Goal: Task Accomplishment & Management: Use online tool/utility

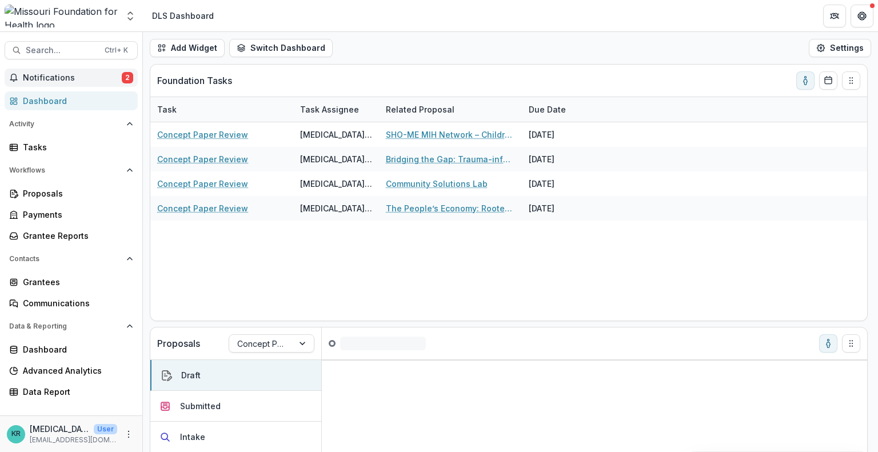
click at [73, 74] on span "Notifications" at bounding box center [72, 78] width 99 height 10
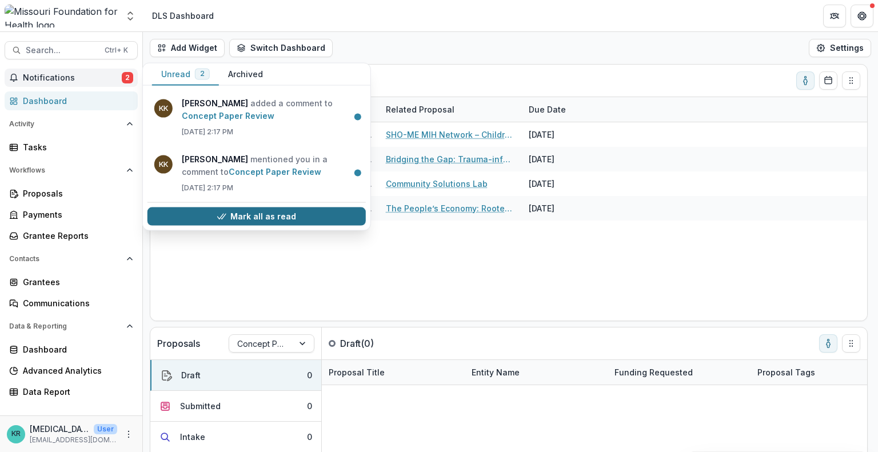
click at [297, 215] on button "Mark all as read" at bounding box center [257, 217] width 218 height 18
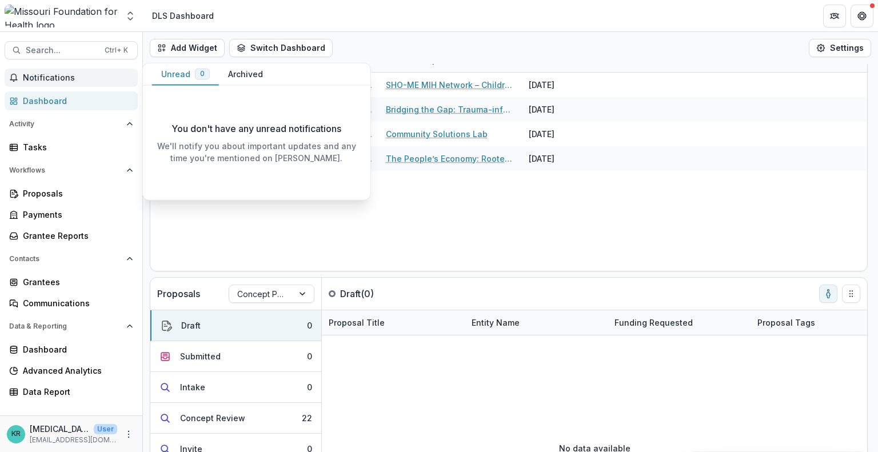
scroll to position [186, 0]
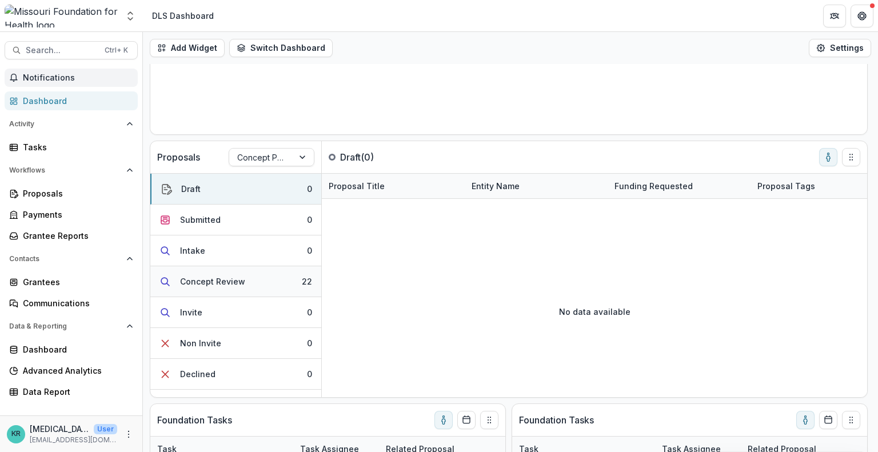
click at [278, 288] on button "Concept Review 22" at bounding box center [235, 281] width 171 height 31
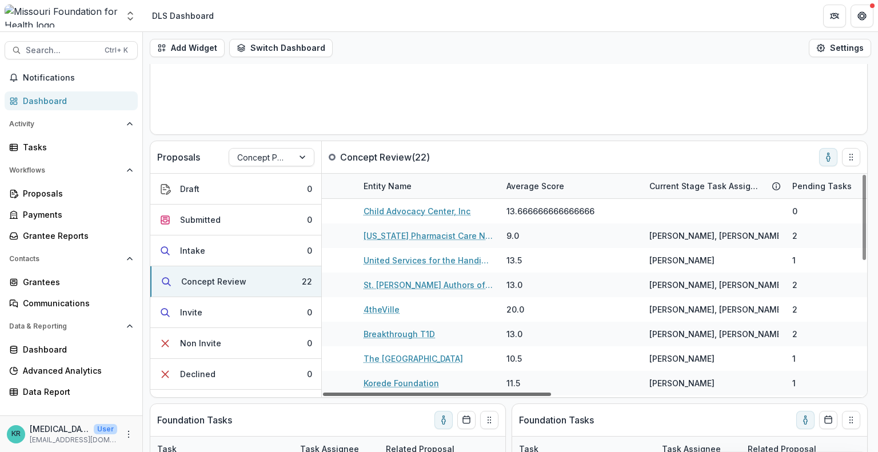
scroll to position [0, 0]
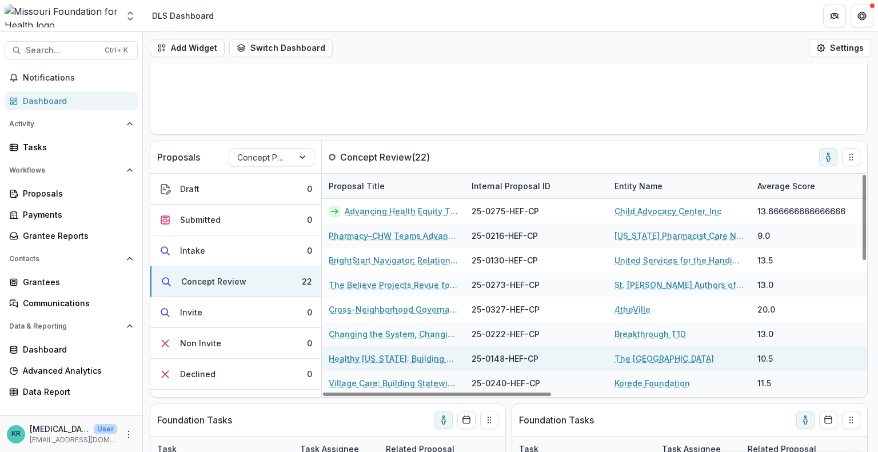
drag, startPoint x: 451, startPoint y: 396, endPoint x: 397, endPoint y: 359, distance: 65.3
click at [397, 393] on div at bounding box center [437, 394] width 228 height 3
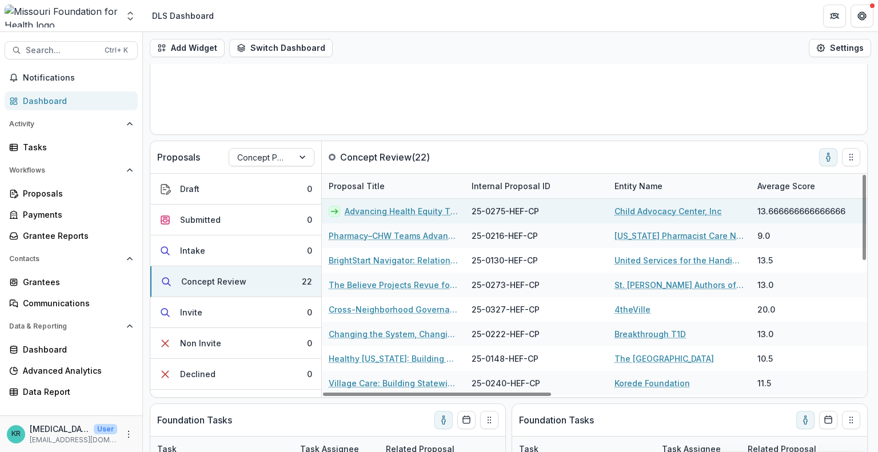
click at [400, 208] on link "Advancing Health Equity Through Multidisciplinary Training to Strengthen [MEDIC…" at bounding box center [401, 211] width 113 height 12
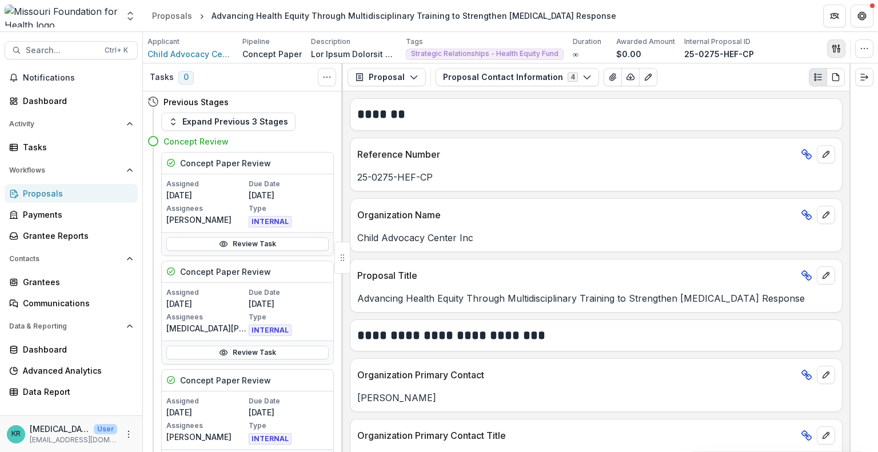
click at [839, 49] on icon "button" at bounding box center [836, 48] width 9 height 9
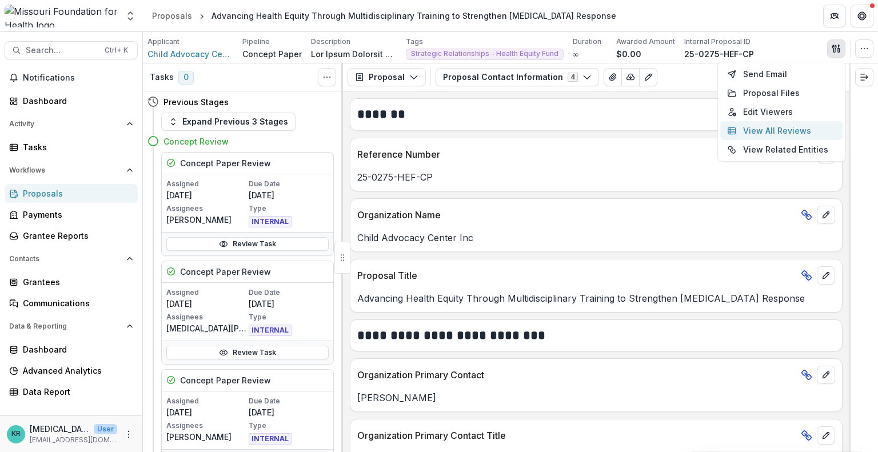
click at [808, 131] on button "View All Reviews" at bounding box center [781, 130] width 122 height 19
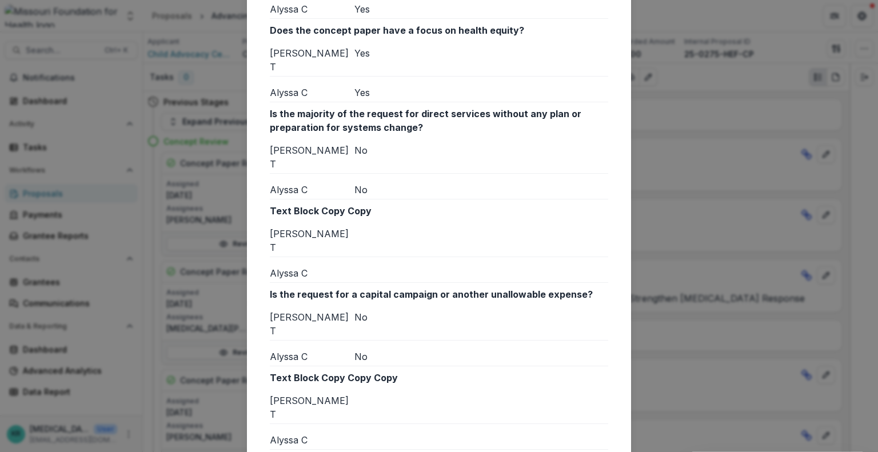
scroll to position [3115, 0]
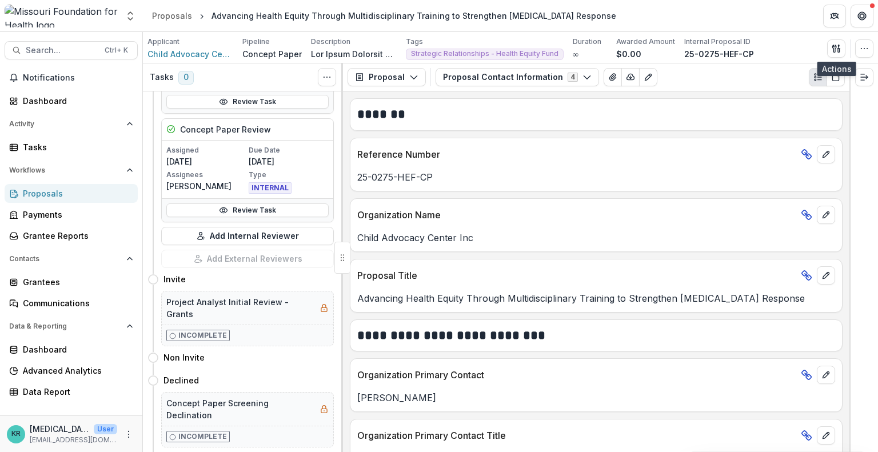
scroll to position [252, 0]
click at [256, 210] on link "Review Task" at bounding box center [247, 210] width 162 height 14
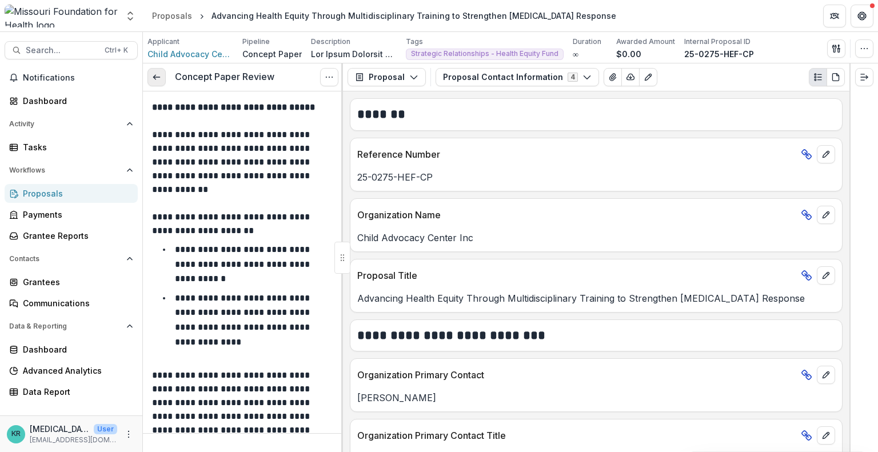
click at [156, 75] on icon at bounding box center [156, 77] width 9 height 9
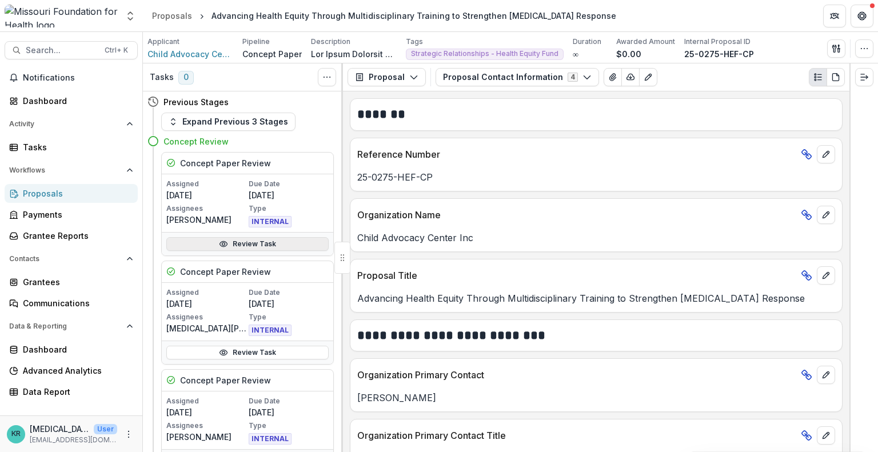
click at [247, 239] on link "Review Task" at bounding box center [247, 244] width 162 height 14
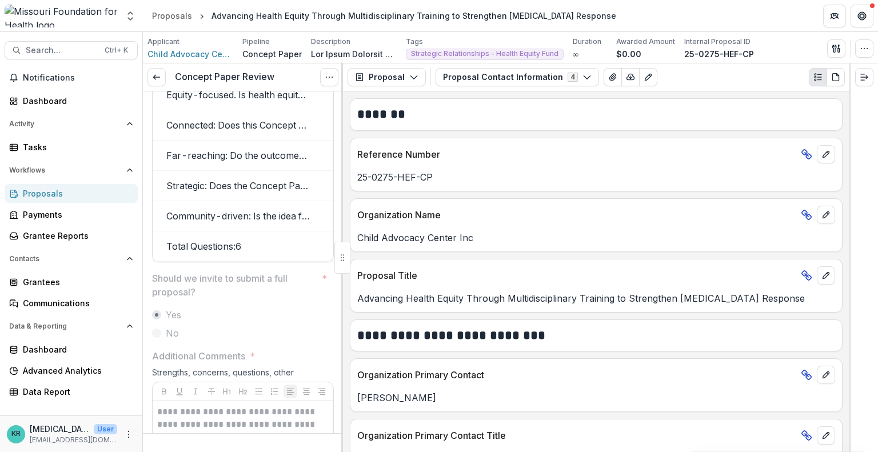
scroll to position [2018, 0]
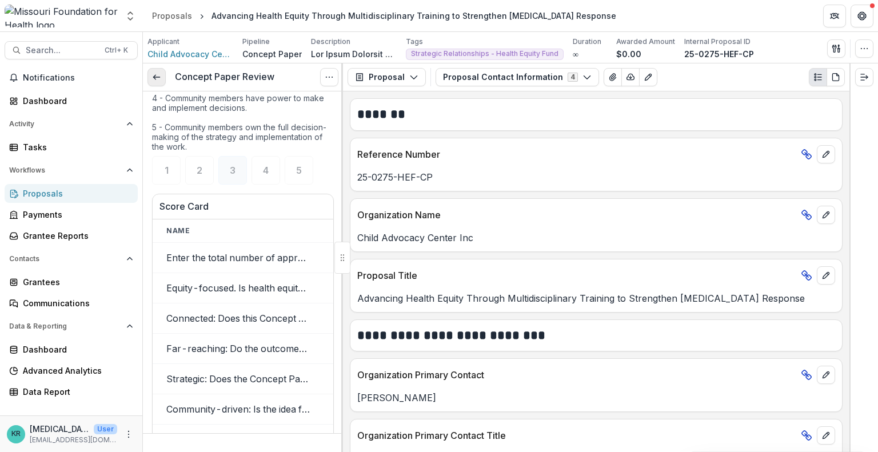
click at [156, 82] on link at bounding box center [157, 77] width 18 height 18
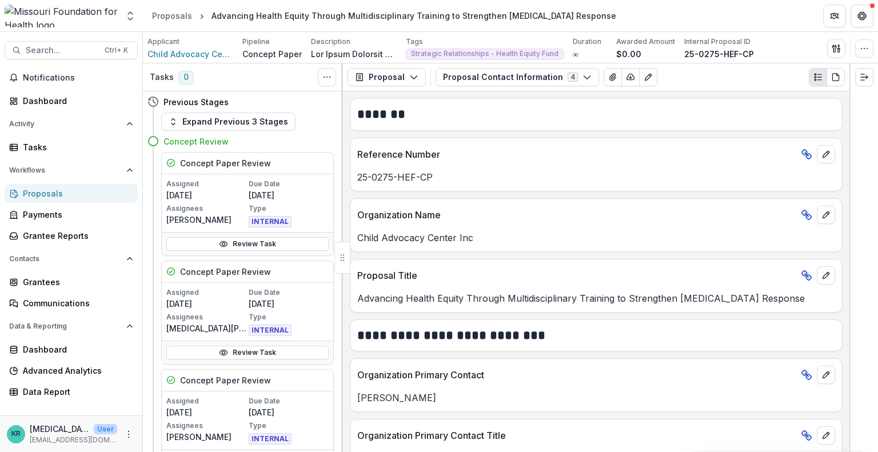
click at [62, 198] on div "Proposals" at bounding box center [76, 194] width 106 height 12
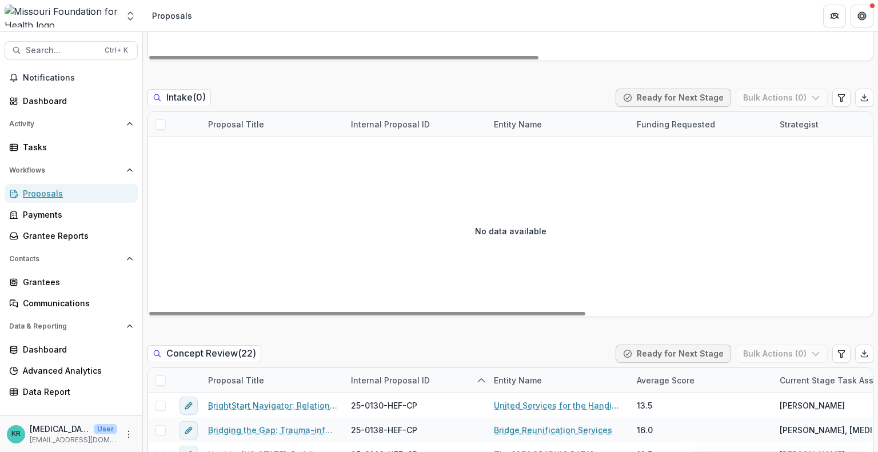
scroll to position [835, 0]
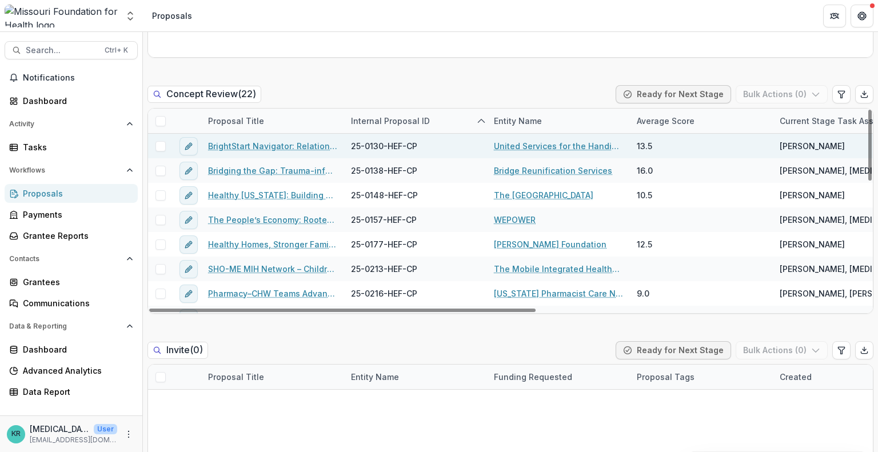
click at [281, 148] on link "BrightStart Navigator: Relational Navigation for Developmental Equity in [GEOGR…" at bounding box center [272, 146] width 129 height 12
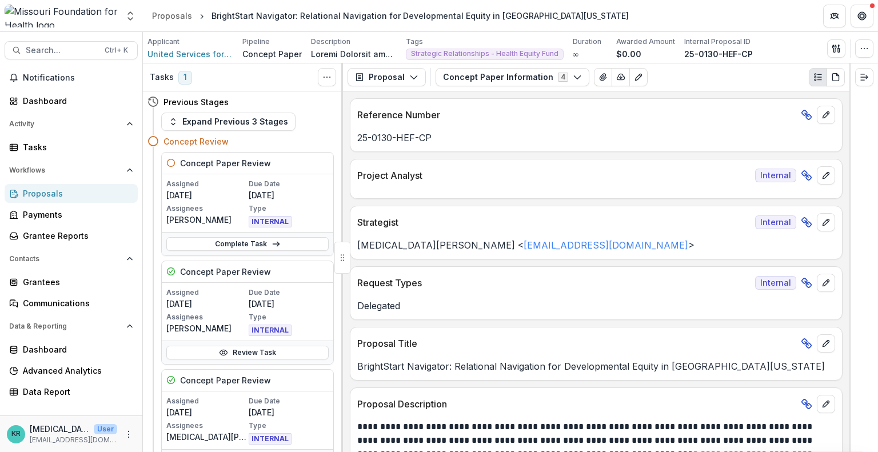
scroll to position [102, 0]
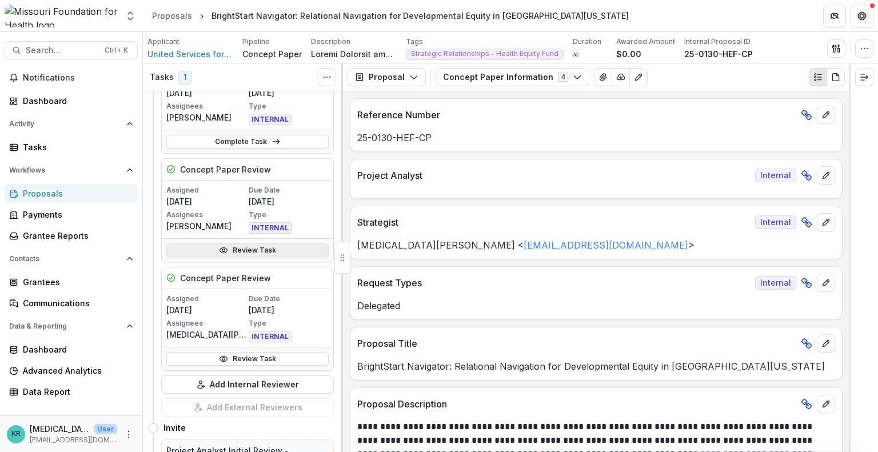
click at [272, 251] on link "Review Task" at bounding box center [247, 251] width 162 height 14
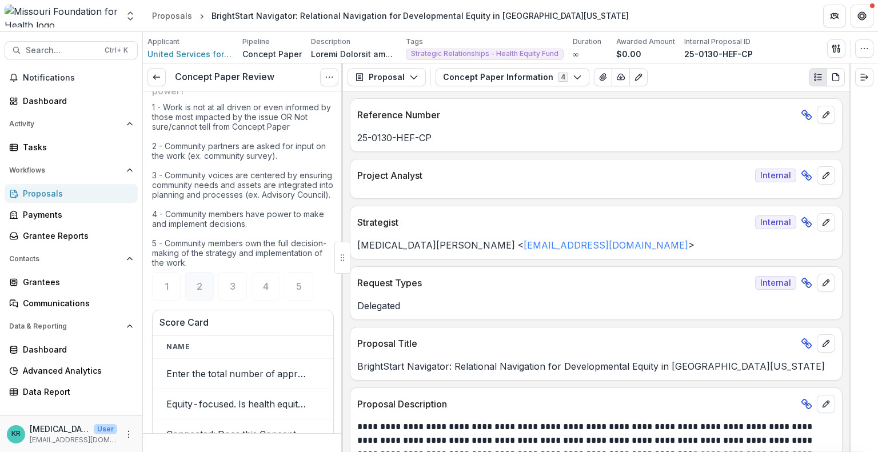
scroll to position [1891, 0]
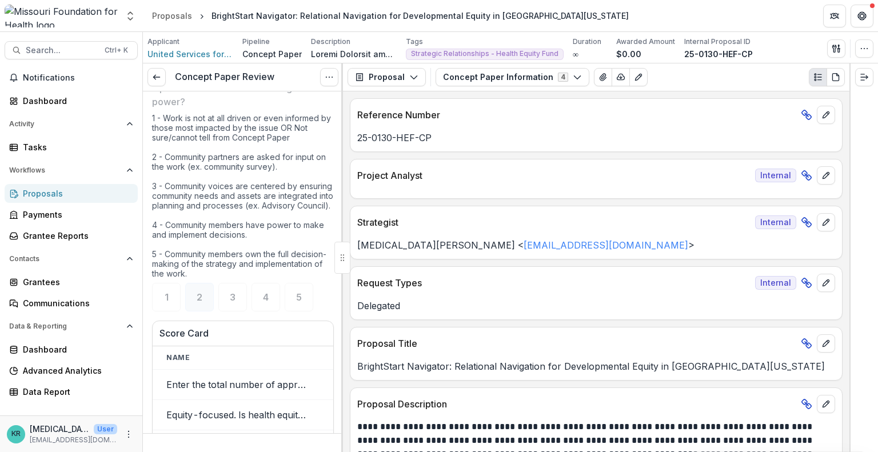
click at [155, 86] on div "Concept Paper Review View task Reopen Task" at bounding box center [243, 77] width 200 height 28
click at [158, 70] on link at bounding box center [157, 77] width 18 height 18
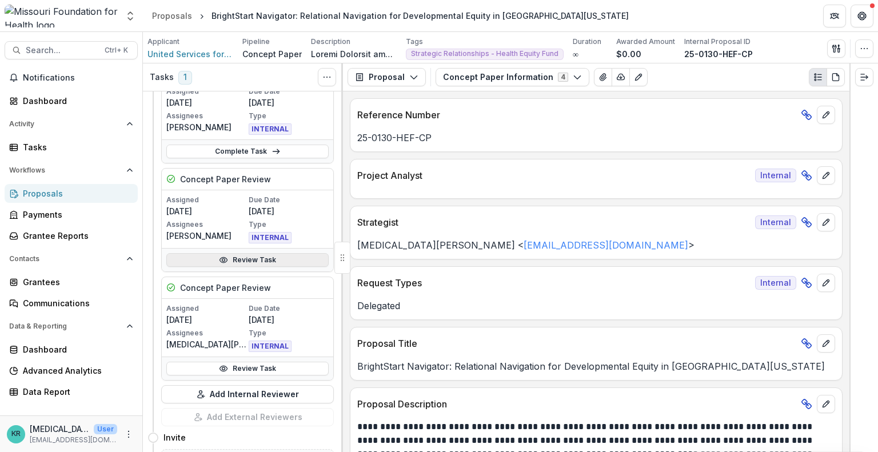
scroll to position [95, 0]
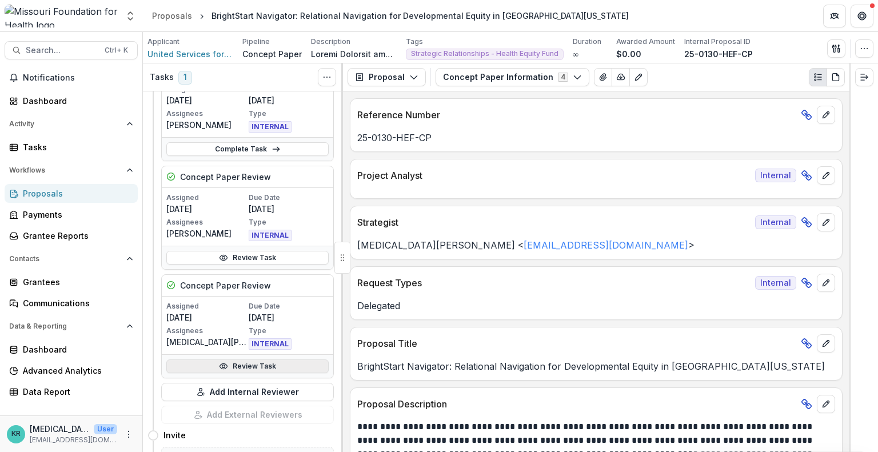
click at [210, 365] on link "Review Task" at bounding box center [247, 367] width 162 height 14
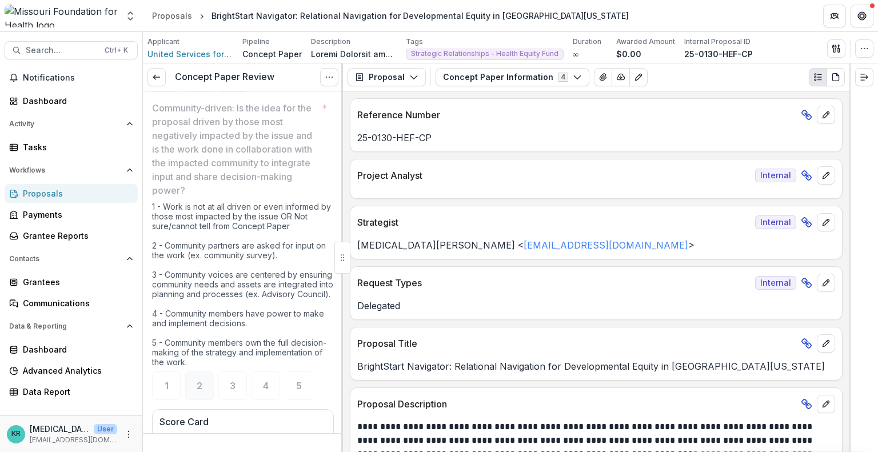
scroll to position [1750, 0]
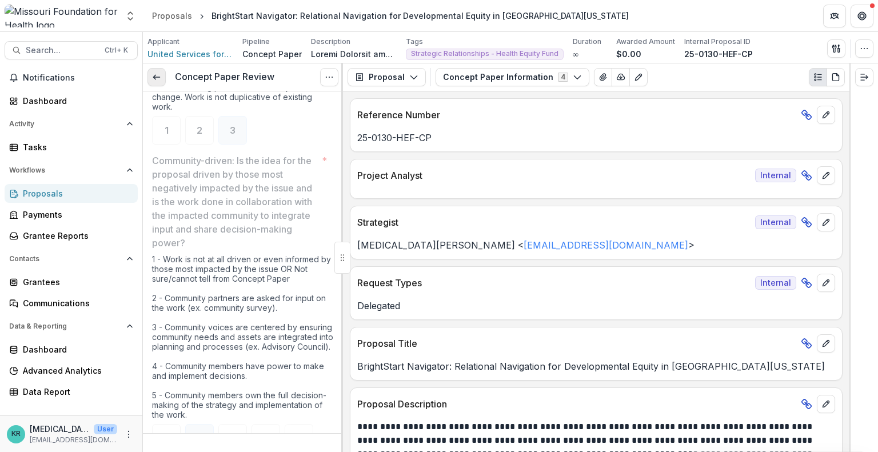
click at [154, 84] on link at bounding box center [157, 77] width 18 height 18
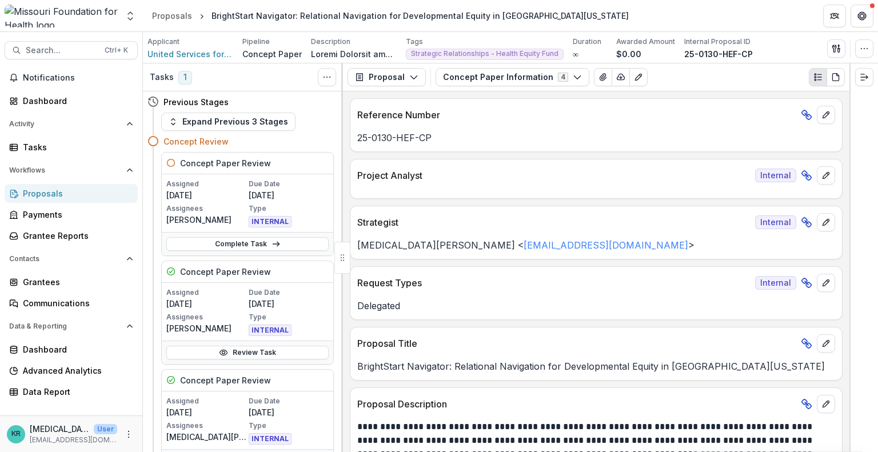
click at [63, 188] on div "Proposals" at bounding box center [76, 194] width 106 height 12
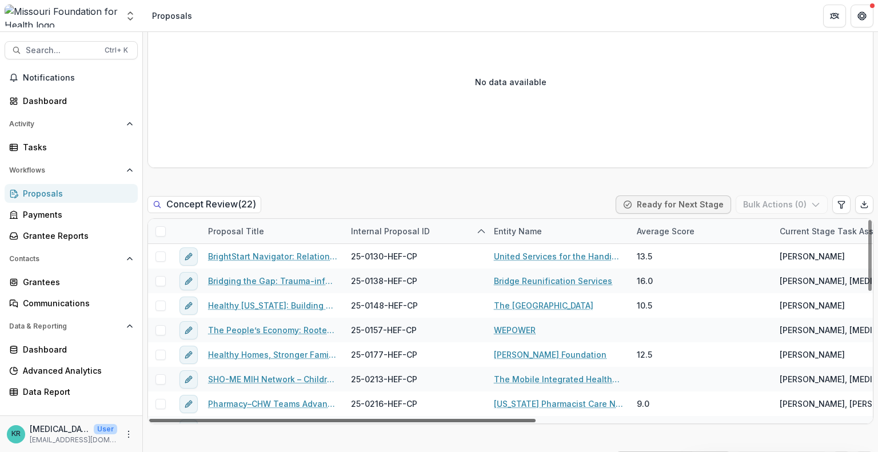
drag, startPoint x: 378, startPoint y: 417, endPoint x: 350, endPoint y: 415, distance: 28.2
click at [350, 419] on div at bounding box center [342, 420] width 387 height 3
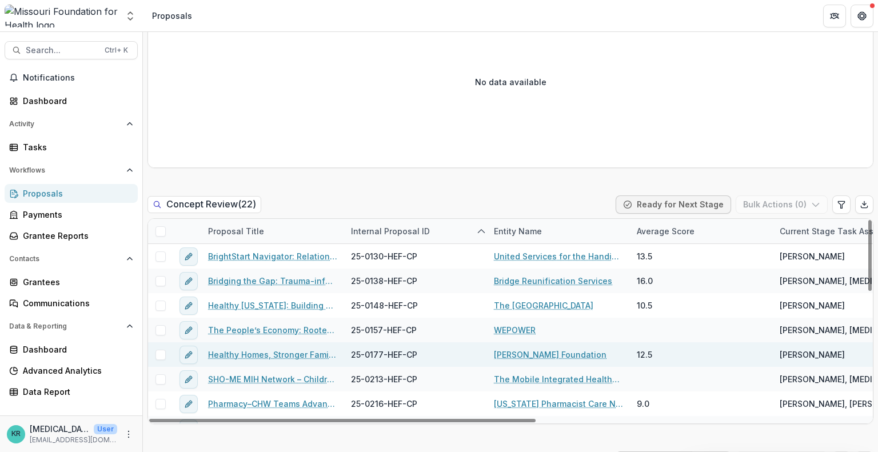
click at [297, 357] on link "Healthy Homes, Stronger Families" at bounding box center [272, 355] width 129 height 12
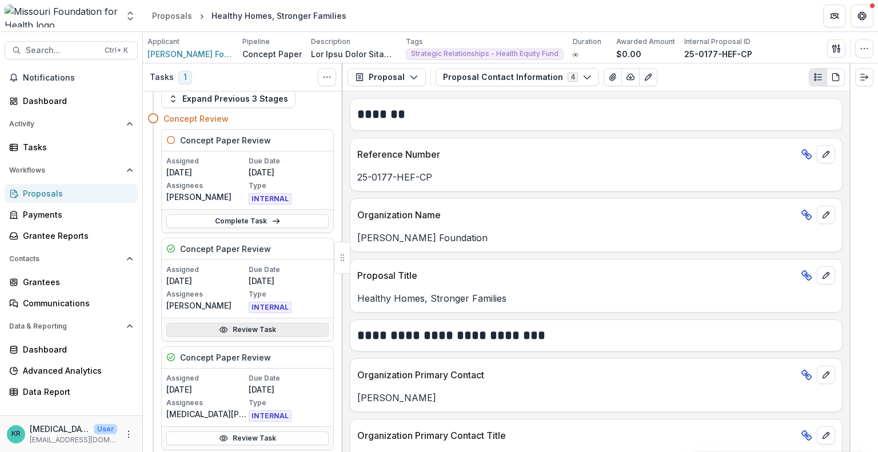
scroll to position [117, 0]
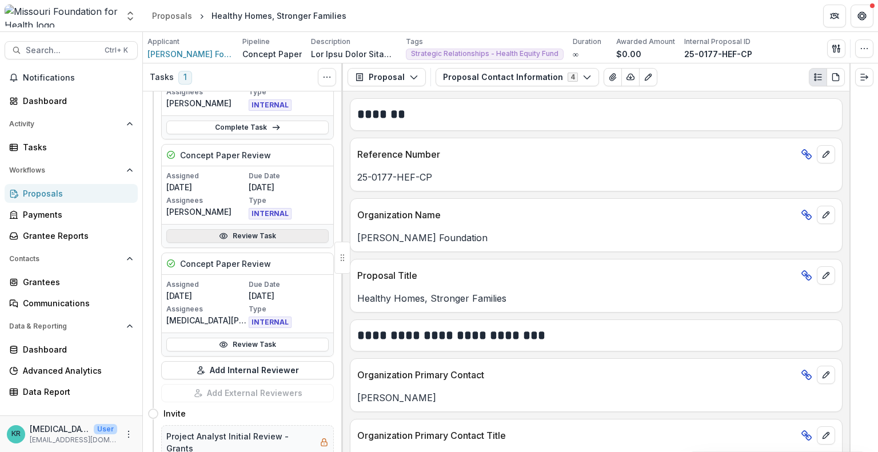
click at [238, 229] on link "Review Task" at bounding box center [247, 236] width 162 height 14
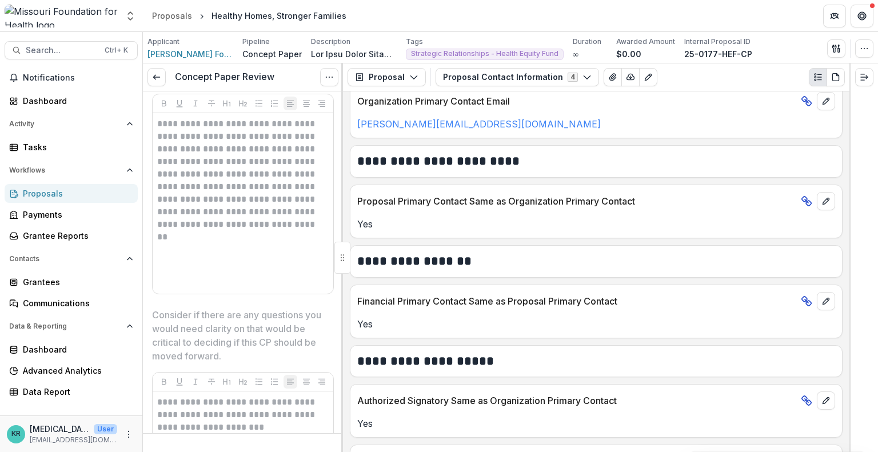
scroll to position [400, 0]
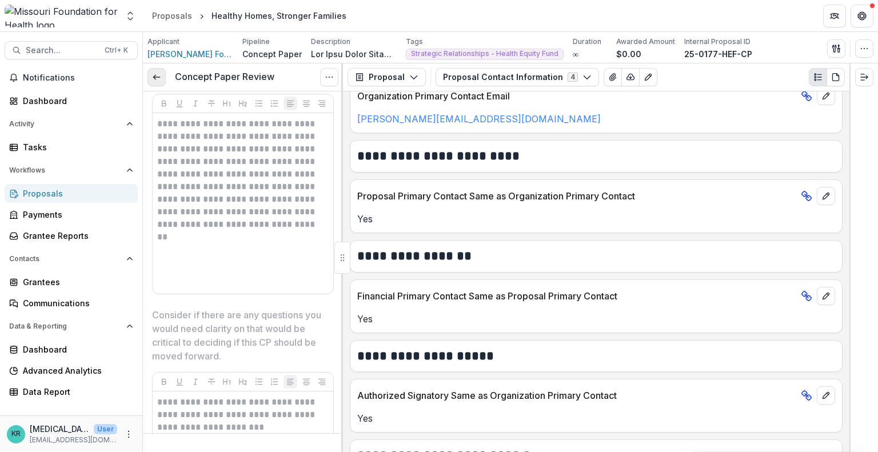
click at [152, 73] on icon at bounding box center [156, 77] width 9 height 9
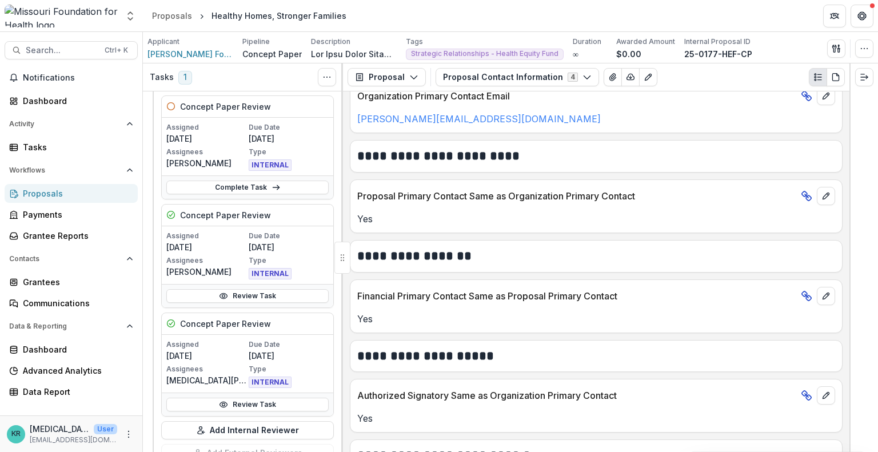
scroll to position [61, 0]
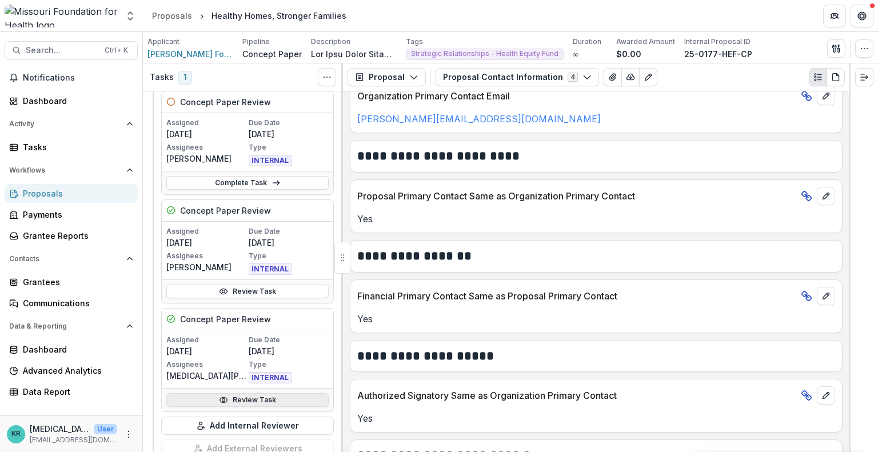
click at [248, 395] on link "Review Task" at bounding box center [247, 400] width 162 height 14
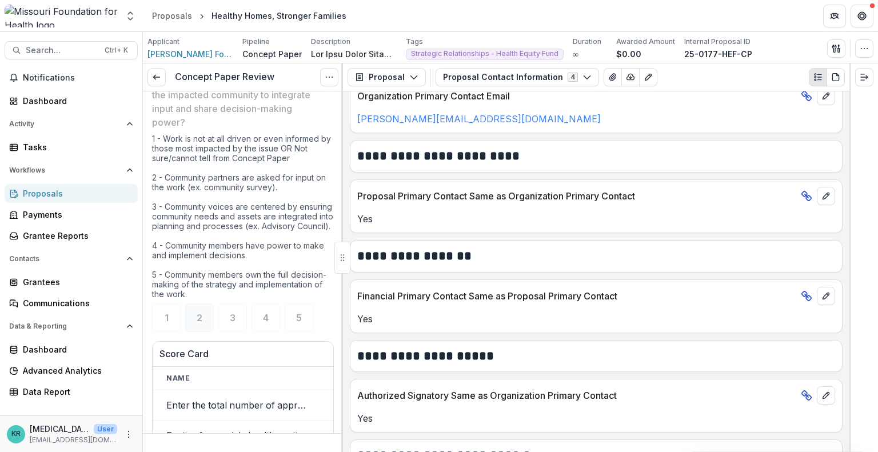
scroll to position [1735, 0]
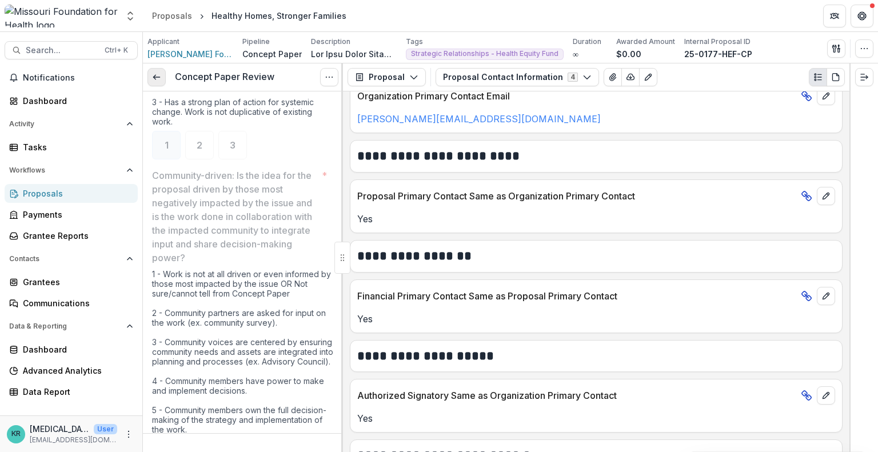
click at [161, 80] on icon at bounding box center [156, 77] width 9 height 9
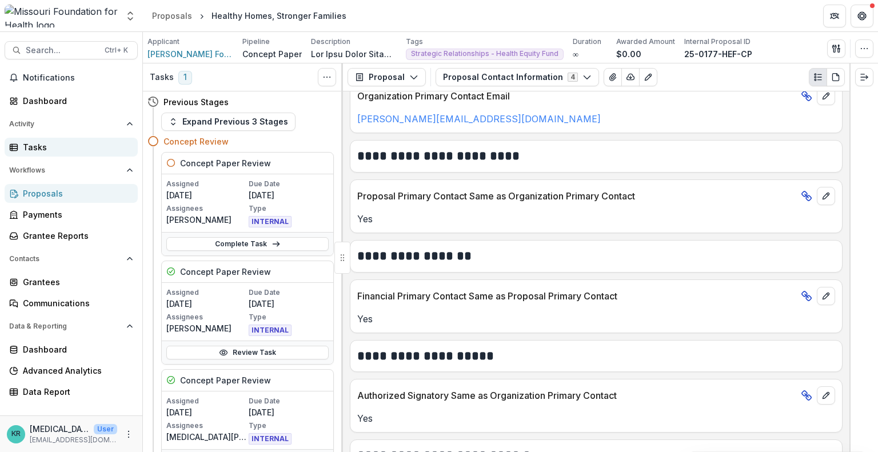
click at [64, 152] on div "Tasks" at bounding box center [76, 147] width 106 height 12
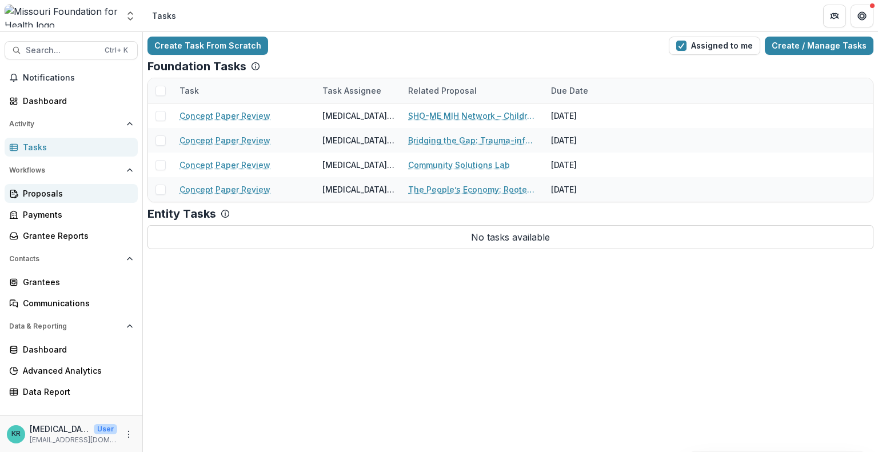
click at [65, 197] on div "Proposals" at bounding box center [76, 194] width 106 height 12
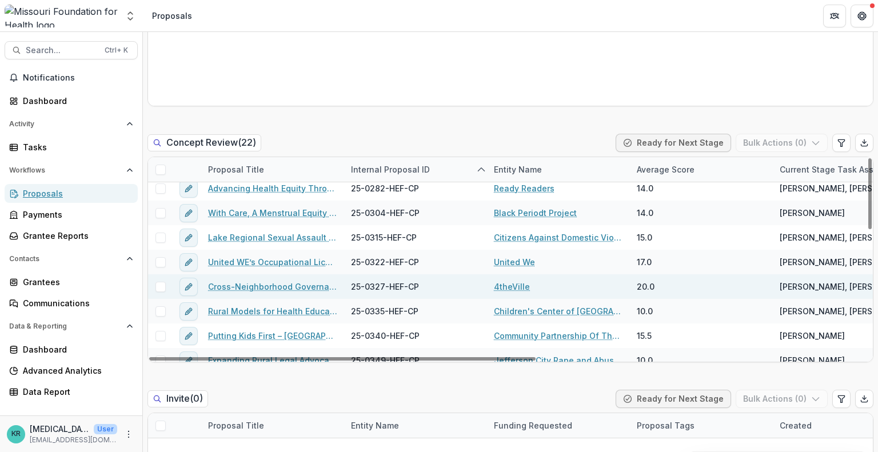
scroll to position [361, 0]
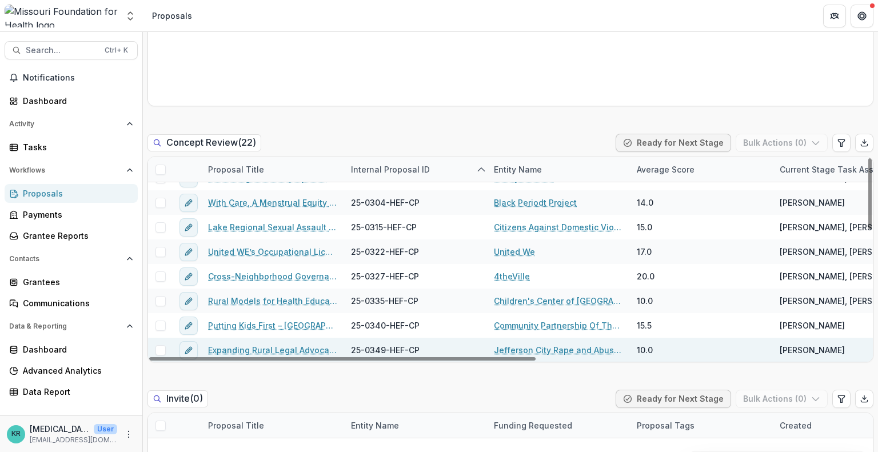
click at [301, 348] on link "Expanding Rural Legal Advocacy for Survivors in [GEOGRAPHIC_DATA][US_STATE]" at bounding box center [272, 350] width 129 height 12
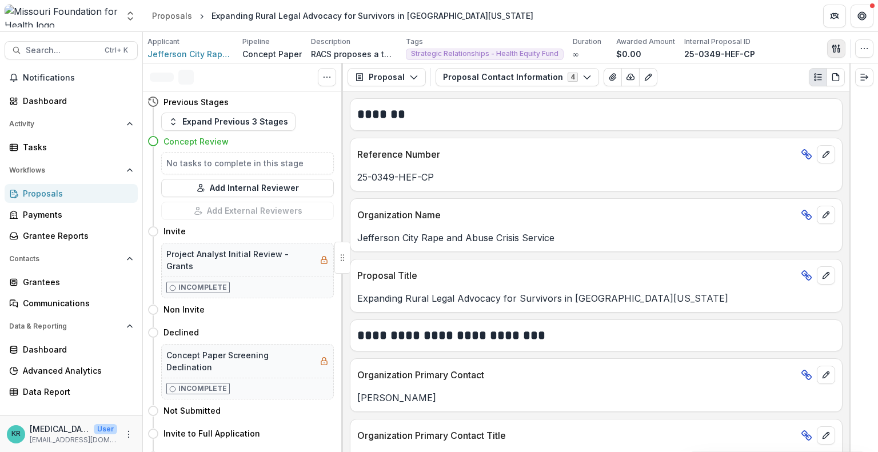
click at [842, 50] on button "button" at bounding box center [836, 48] width 18 height 18
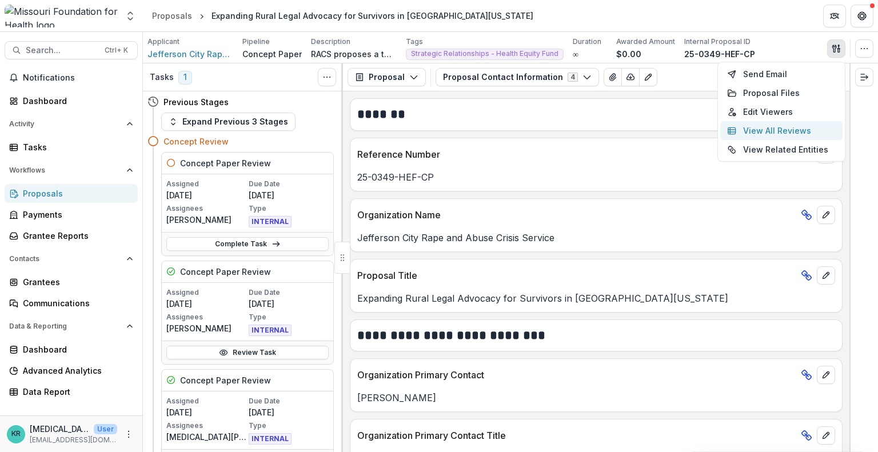
click at [805, 132] on button "View All Reviews" at bounding box center [781, 130] width 122 height 19
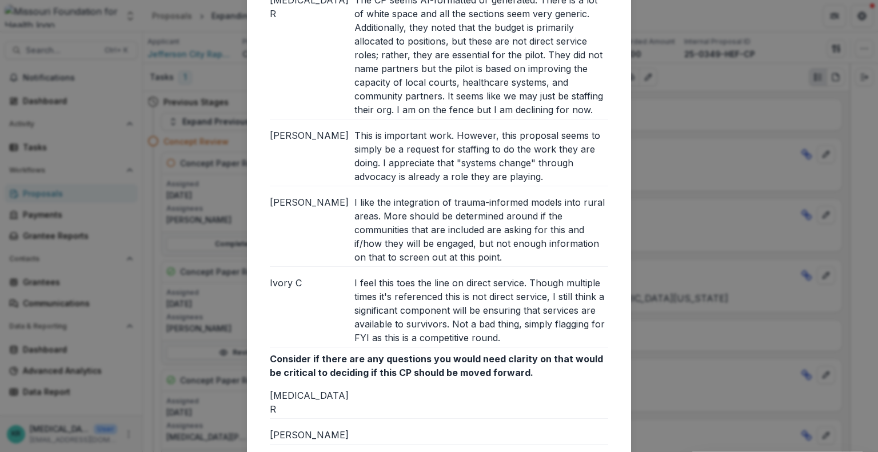
scroll to position [1219, 0]
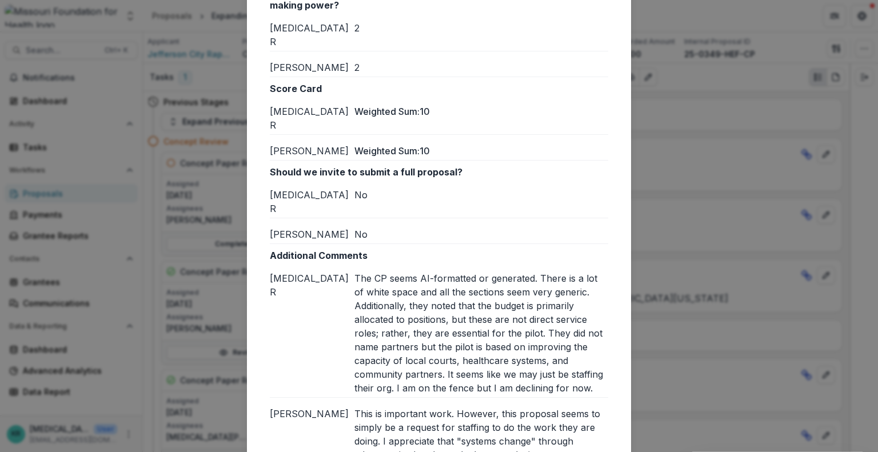
click at [735, 180] on div "Reviews from External reviewers Internal External Text Block [MEDICAL_DATA] R […" at bounding box center [439, 226] width 878 height 452
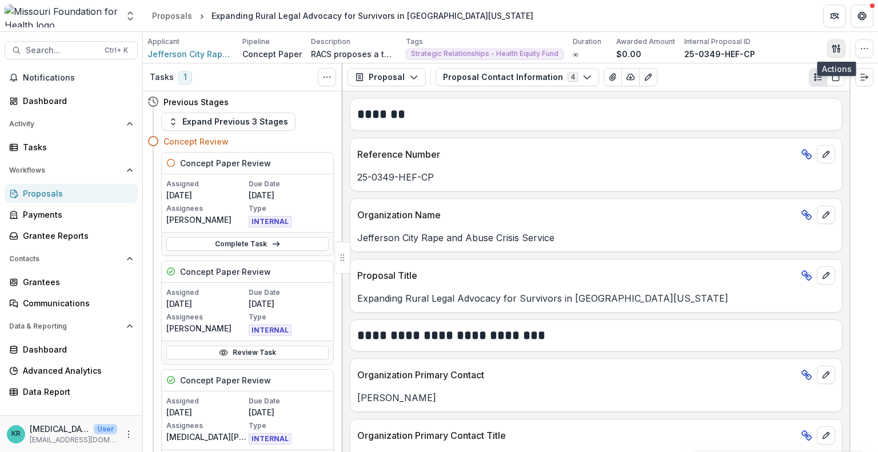
click at [844, 45] on button "button" at bounding box center [836, 48] width 18 height 18
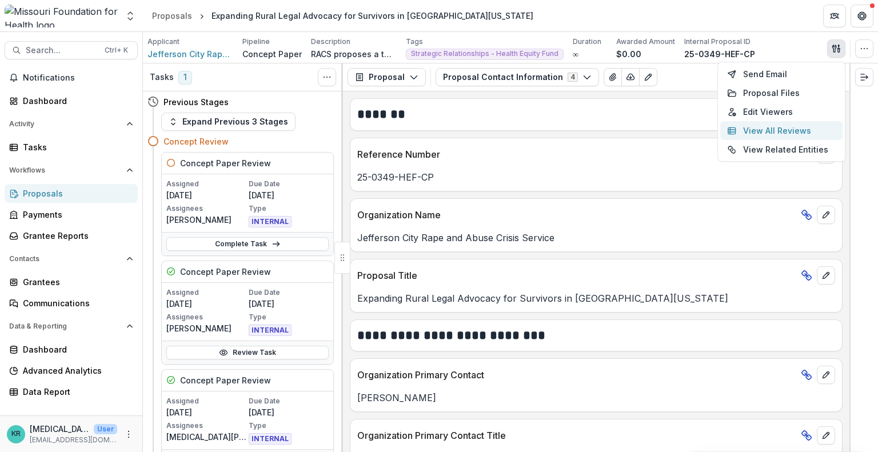
click at [791, 133] on button "View All Reviews" at bounding box center [781, 130] width 122 height 19
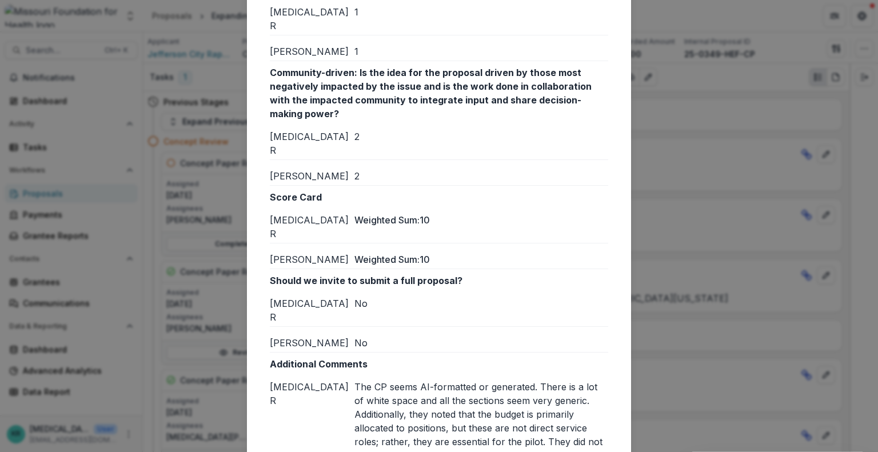
scroll to position [1109, 0]
click at [663, 134] on div "Reviews from External reviewers Internal External Text Block [MEDICAL_DATA] R […" at bounding box center [439, 226] width 878 height 452
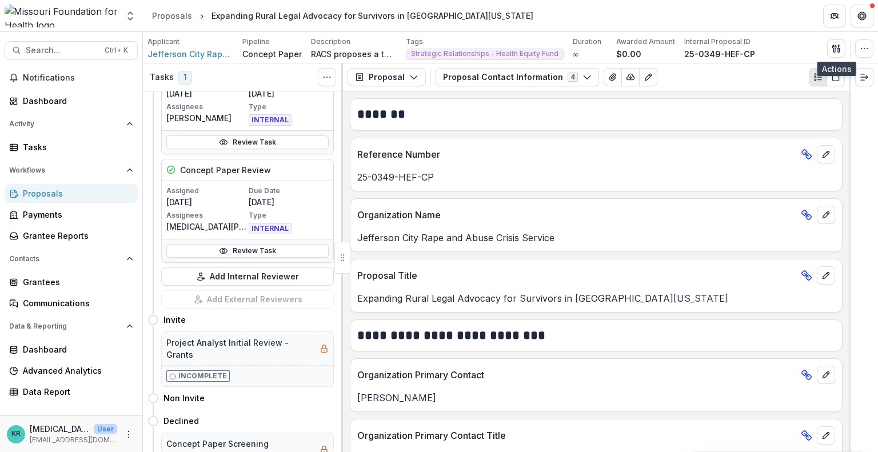
scroll to position [126, 0]
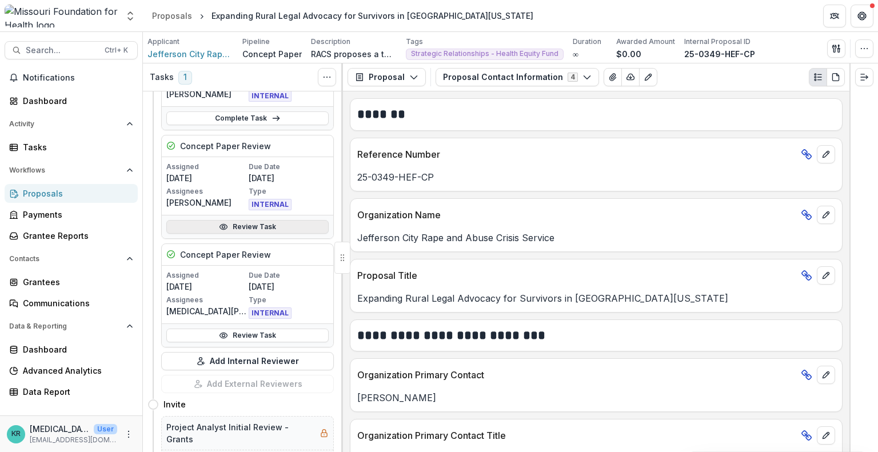
click at [273, 228] on link "Review Task" at bounding box center [247, 227] width 162 height 14
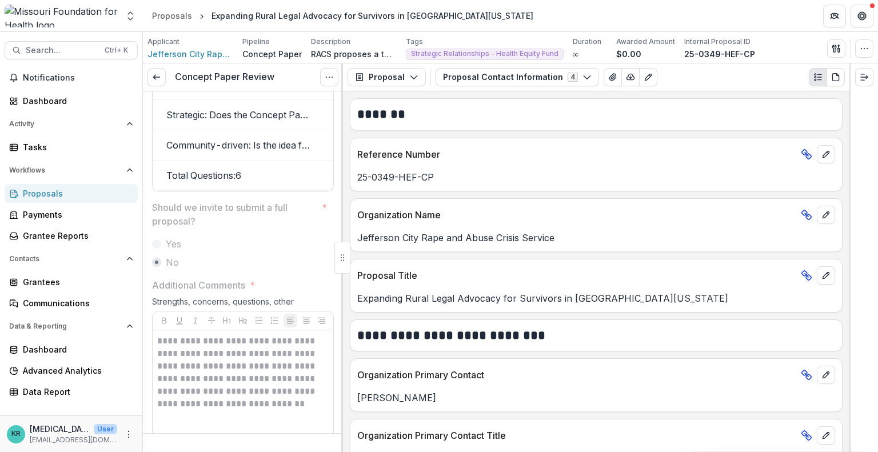
scroll to position [2568, 0]
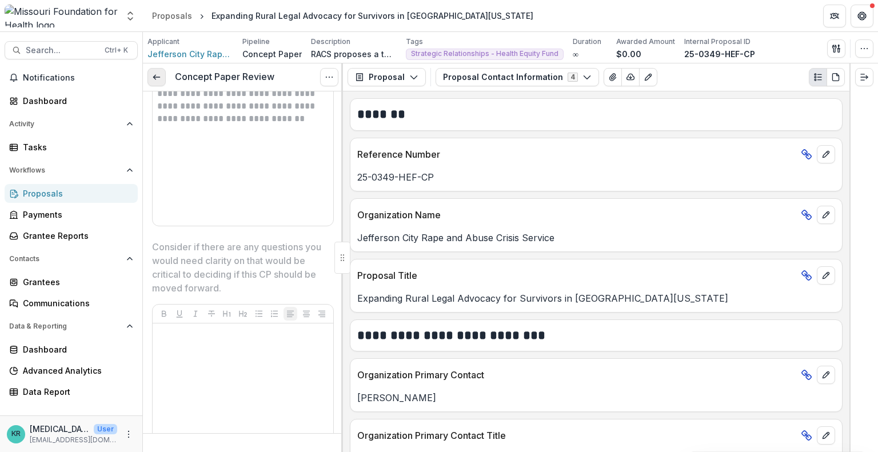
click at [158, 82] on link at bounding box center [157, 77] width 18 height 18
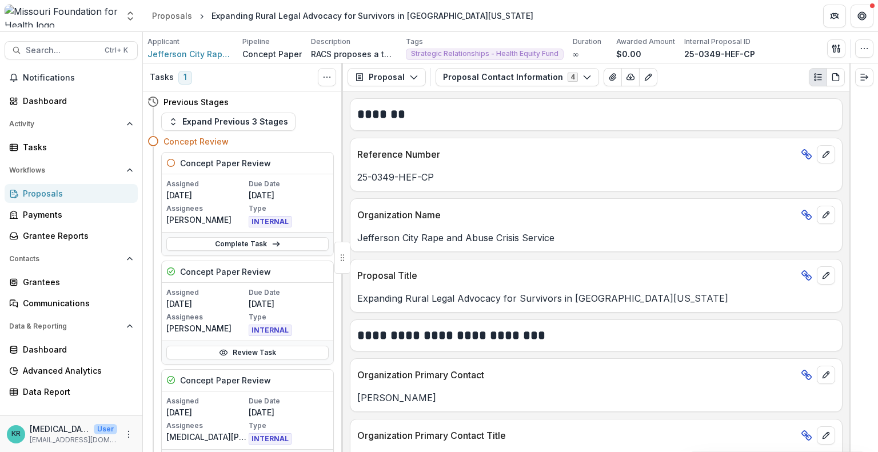
click at [55, 196] on div "Proposals" at bounding box center [76, 194] width 106 height 12
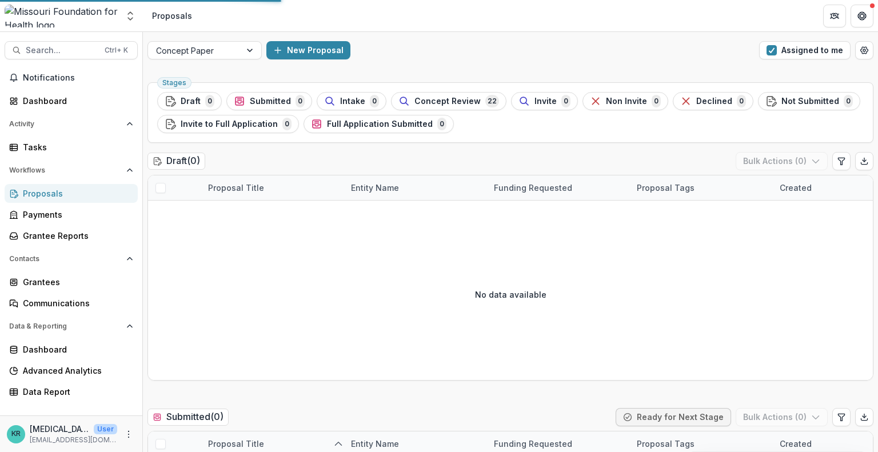
click at [102, 188] on div "Proposals" at bounding box center [76, 194] width 106 height 12
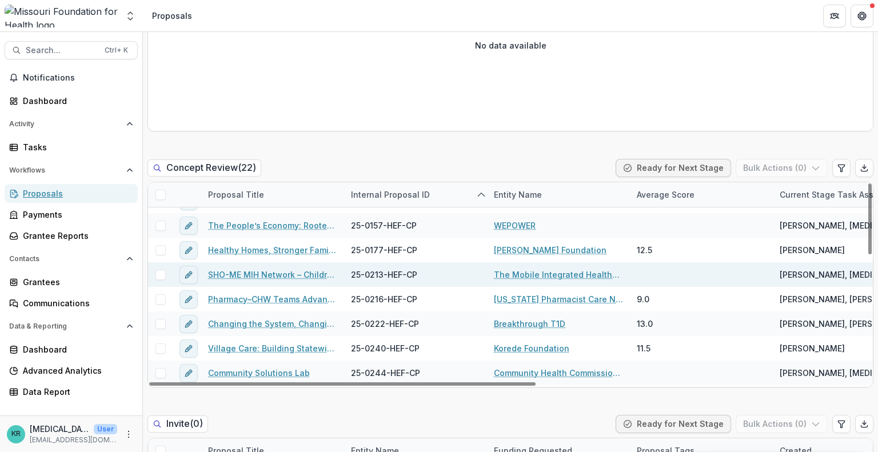
scroll to position [90, 0]
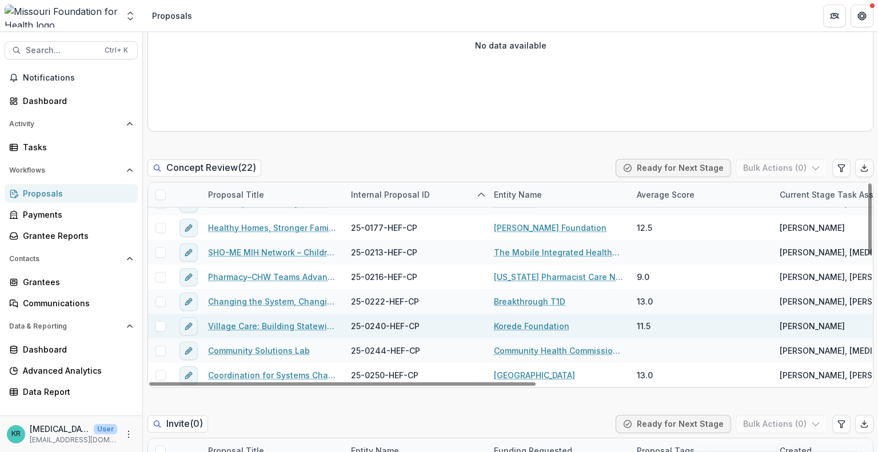
click at [308, 324] on link "Village Care: Building Statewide Infrastructure to Address [US_STATE]'s Lonelin…" at bounding box center [272, 326] width 129 height 12
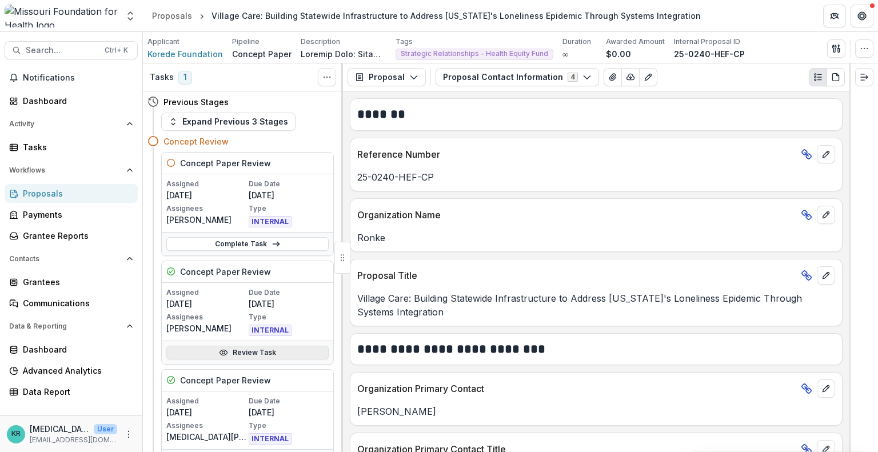
click at [240, 356] on link "Review Task" at bounding box center [247, 353] width 162 height 14
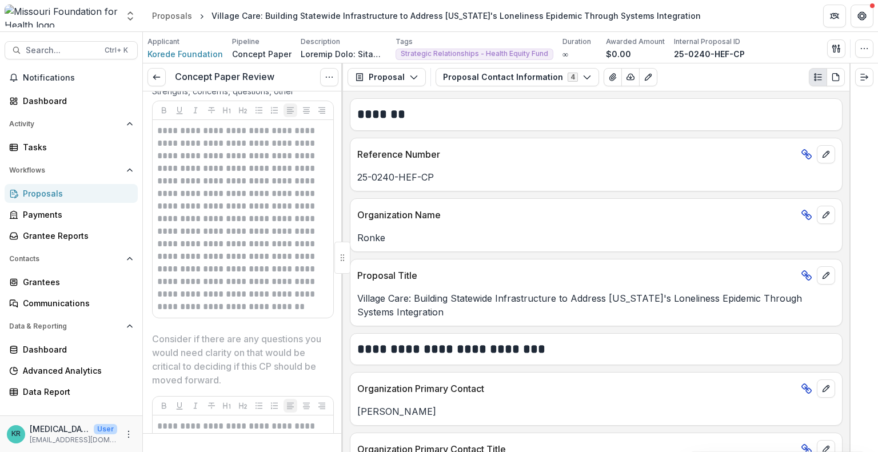
scroll to position [2429, 0]
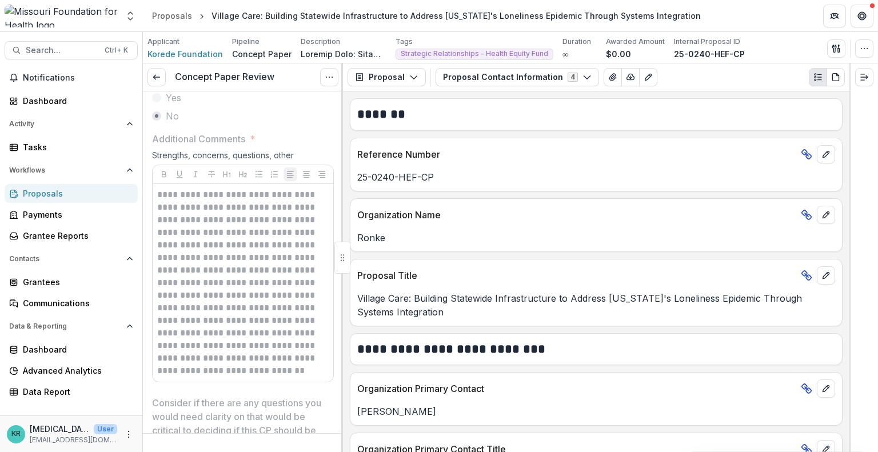
click at [164, 87] on div "Concept Paper Review View task Reopen Task" at bounding box center [243, 77] width 200 height 28
click at [157, 82] on link at bounding box center [157, 77] width 18 height 18
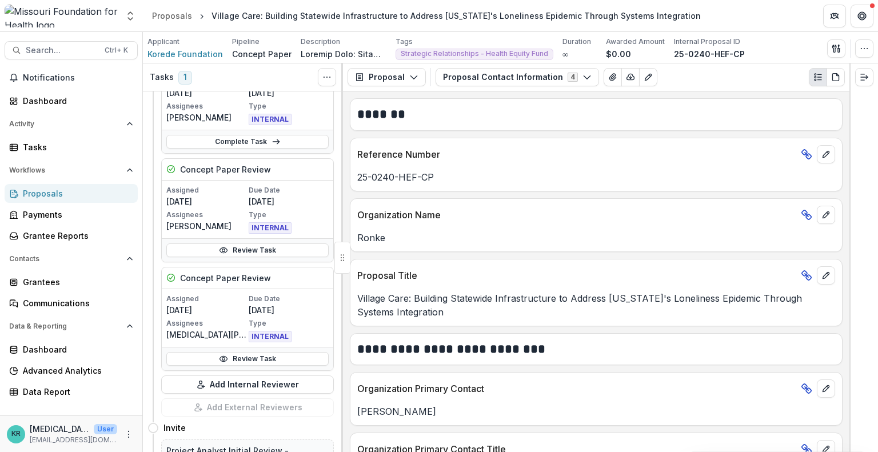
scroll to position [103, 0]
click at [228, 354] on link "Review Task" at bounding box center [247, 359] width 162 height 14
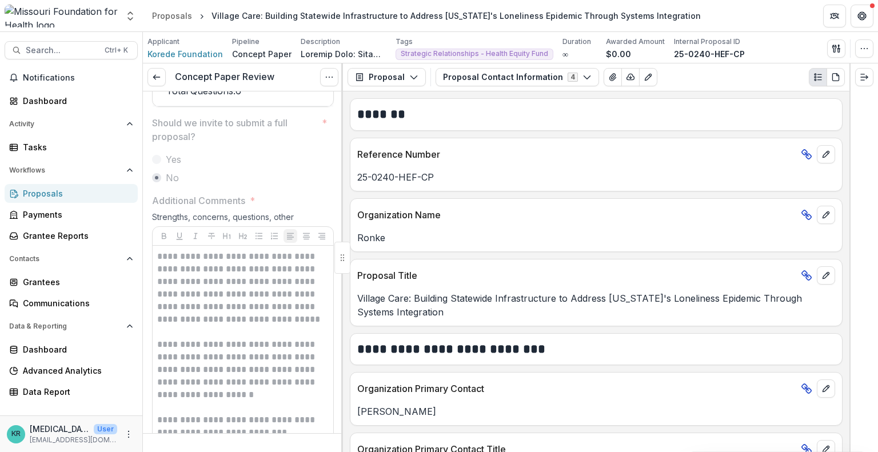
scroll to position [2265, 0]
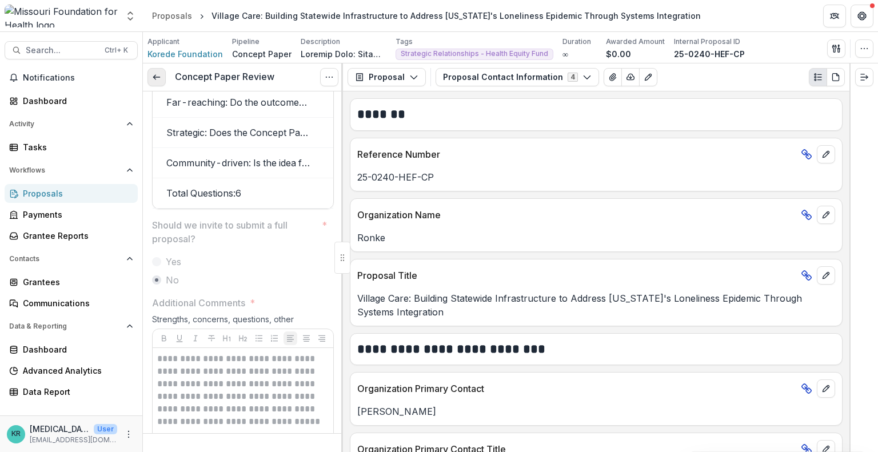
click at [160, 79] on icon at bounding box center [156, 77] width 9 height 9
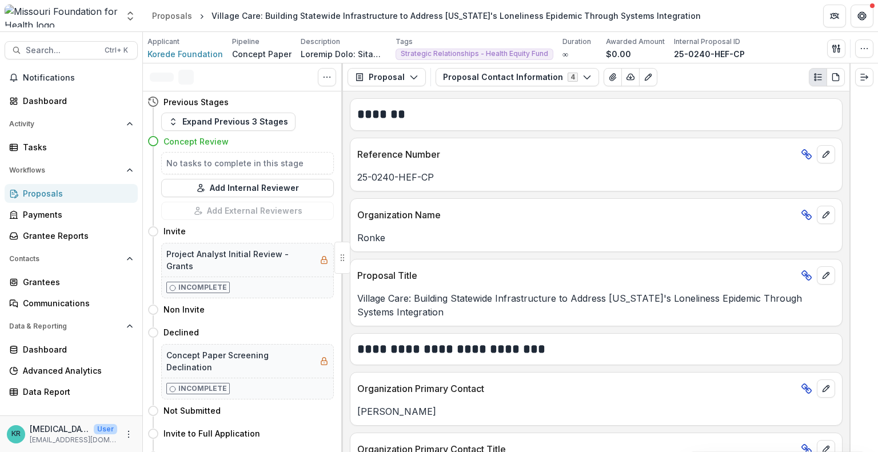
click at [75, 197] on div "Proposals" at bounding box center [76, 194] width 106 height 12
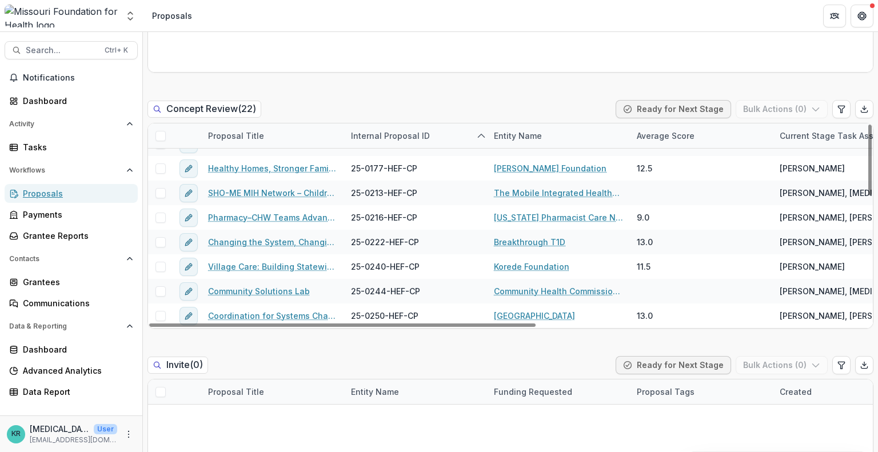
scroll to position [361, 0]
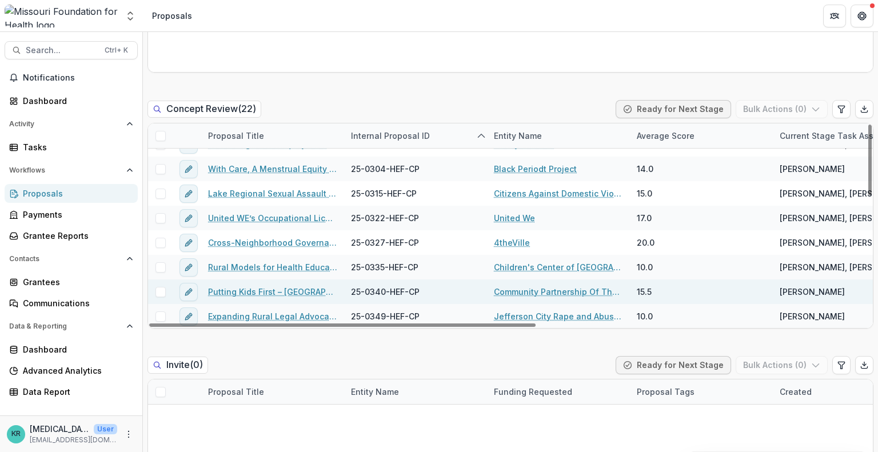
click at [296, 293] on link "Putting Kids First – [GEOGRAPHIC_DATA]" at bounding box center [272, 292] width 129 height 12
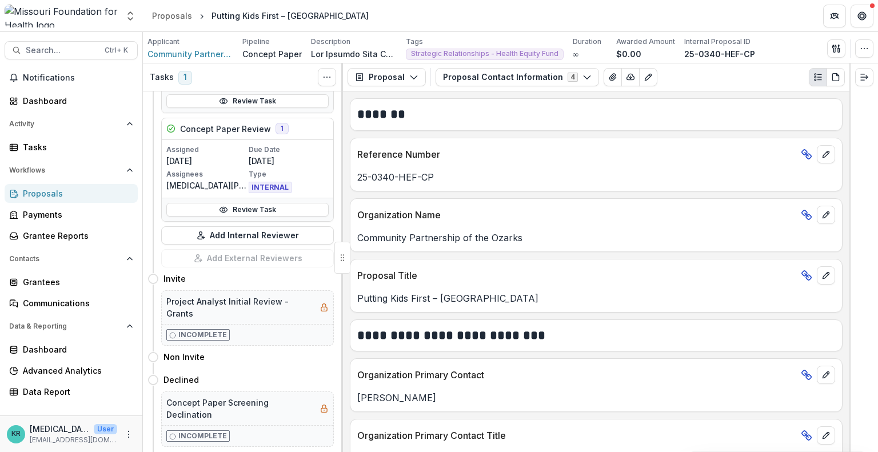
scroll to position [288, 0]
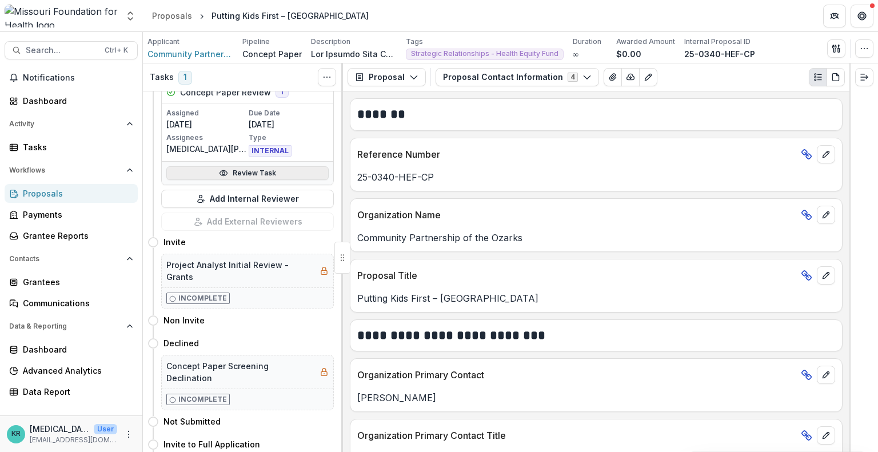
click at [264, 174] on link "Review Task" at bounding box center [247, 173] width 162 height 14
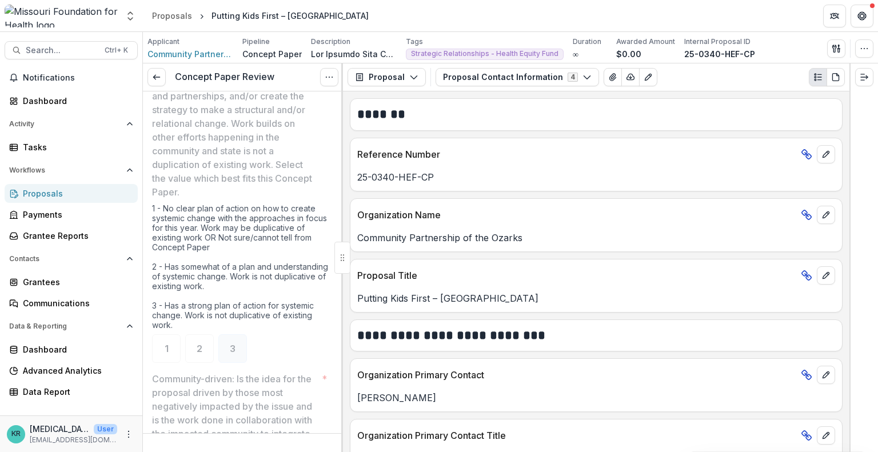
scroll to position [1531, 0]
click at [158, 74] on icon at bounding box center [156, 77] width 9 height 9
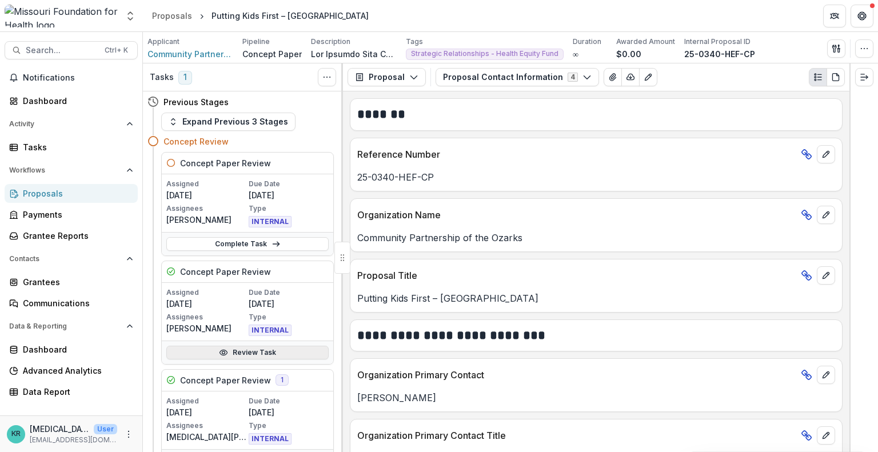
click at [247, 347] on link "Review Task" at bounding box center [247, 353] width 162 height 14
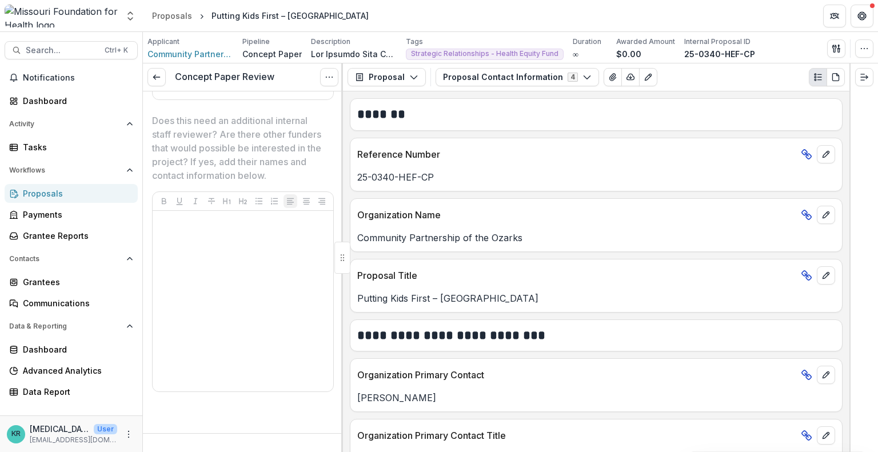
scroll to position [2979, 0]
click at [158, 70] on link at bounding box center [157, 77] width 18 height 18
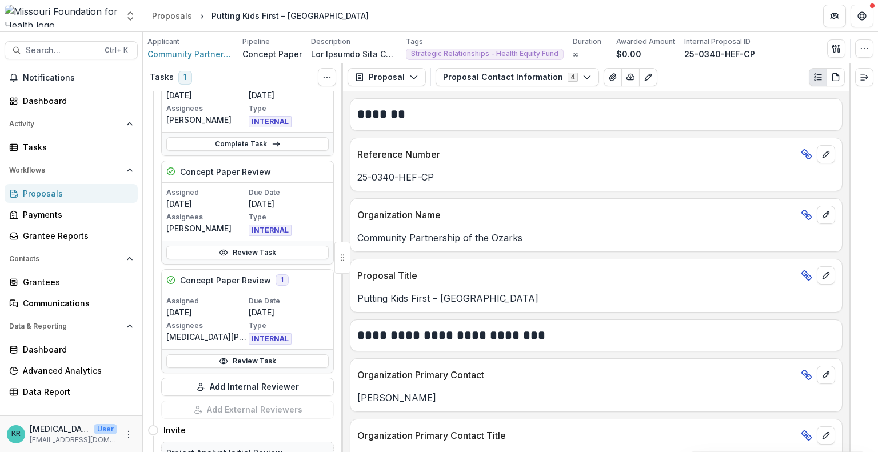
scroll to position [101, 0]
click at [276, 278] on span "1" at bounding box center [282, 279] width 13 height 11
click at [255, 278] on h5 "Concept Paper Review" at bounding box center [225, 280] width 91 height 12
click at [276, 278] on span "1" at bounding box center [282, 279] width 13 height 11
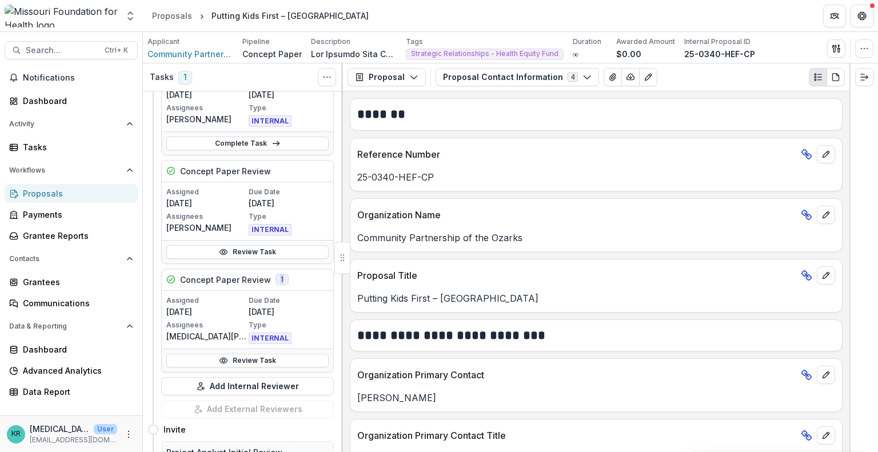
click at [276, 278] on span "1" at bounding box center [282, 279] width 13 height 11
click at [283, 277] on span "1" at bounding box center [282, 279] width 13 height 11
click at [294, 280] on div "Concept Paper Review 1" at bounding box center [248, 280] width 172 height 22
click at [226, 277] on h5 "Concept Paper Review" at bounding box center [225, 280] width 91 height 12
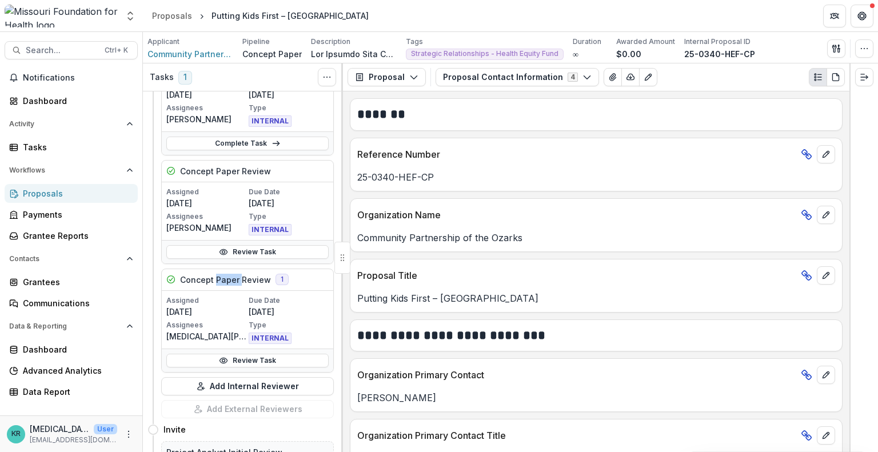
click at [226, 277] on h5 "Concept Paper Review" at bounding box center [225, 280] width 91 height 12
click at [276, 277] on span "1" at bounding box center [282, 279] width 13 height 11
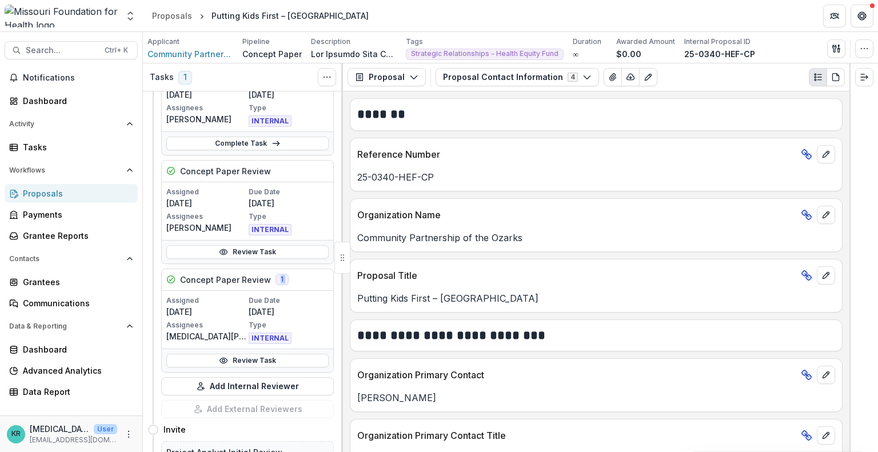
click at [300, 276] on div "Concept Paper Review 1" at bounding box center [248, 280] width 172 height 22
click at [180, 81] on span "1" at bounding box center [185, 78] width 14 height 14
click at [323, 73] on icon "Toggle View Cancelled Tasks" at bounding box center [326, 77] width 9 height 9
click at [189, 75] on span "1" at bounding box center [185, 78] width 14 height 14
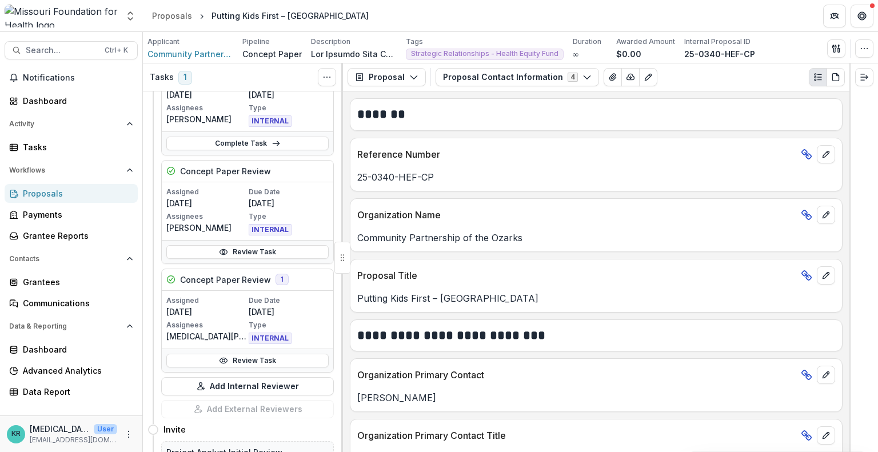
click at [181, 77] on span "1" at bounding box center [185, 78] width 14 height 14
click at [234, 74] on div "Tasks 1 Show Cancelled Tasks" at bounding box center [243, 77] width 200 height 28
click at [50, 145] on div "Tasks" at bounding box center [76, 147] width 106 height 12
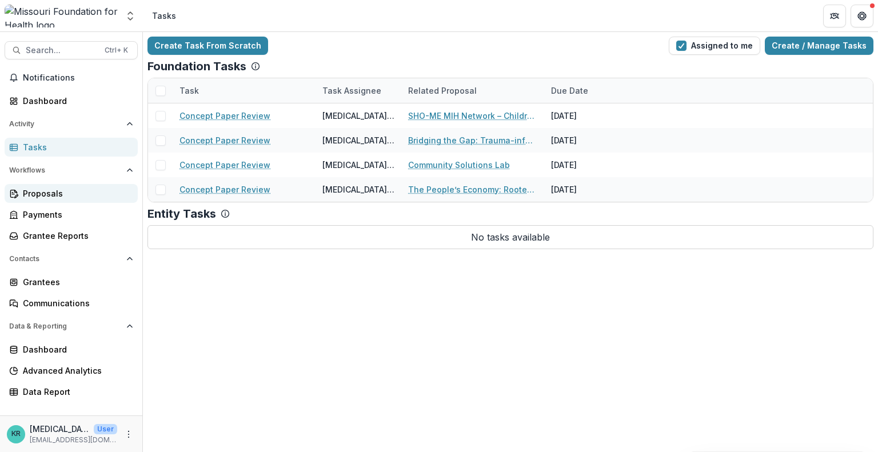
click at [55, 199] on div "Proposals" at bounding box center [76, 194] width 106 height 12
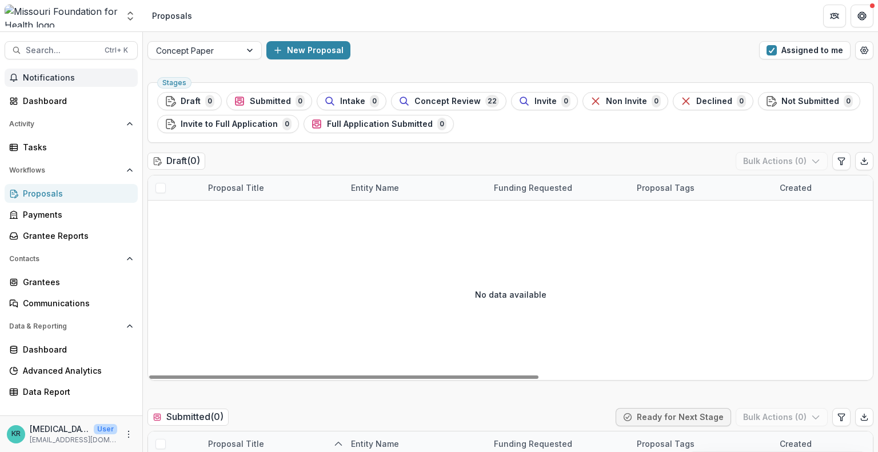
click at [62, 77] on span "Notifications" at bounding box center [78, 78] width 110 height 10
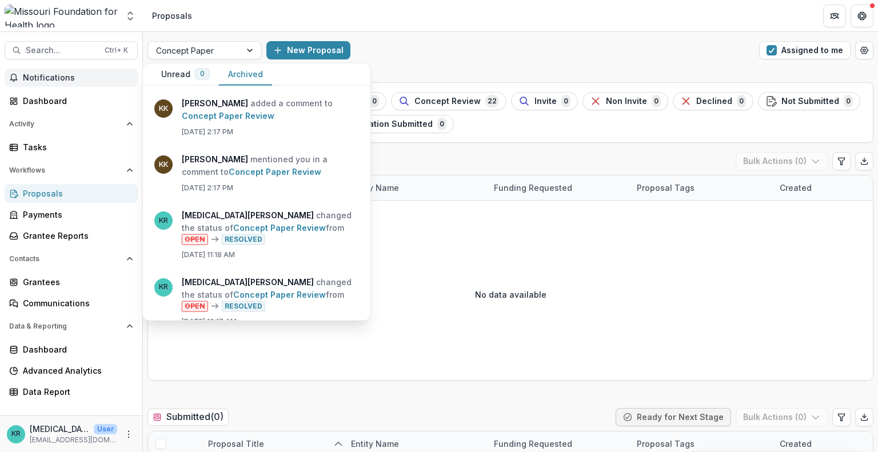
click at [245, 71] on button "Archived" at bounding box center [245, 74] width 53 height 22
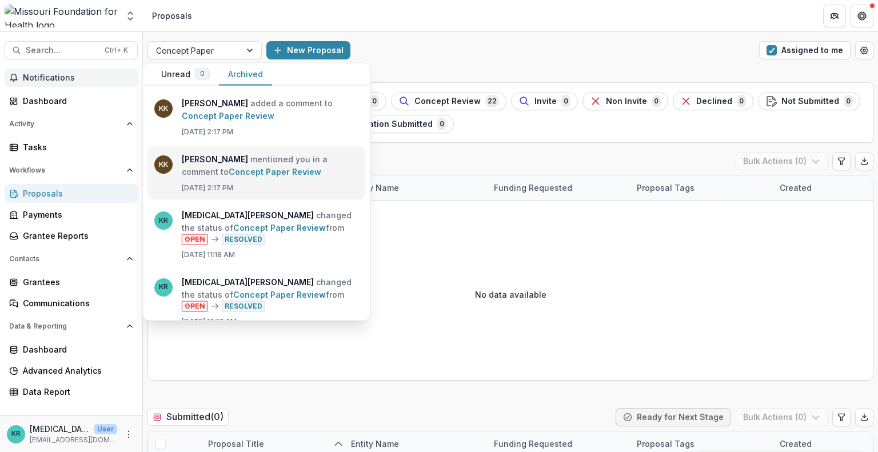
click at [284, 177] on link "Concept Paper Review" at bounding box center [275, 172] width 93 height 10
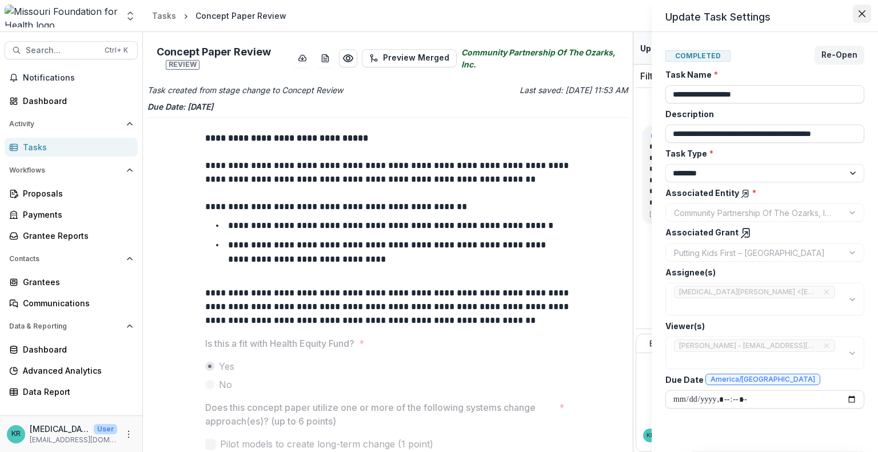
click at [870, 14] on button "Close" at bounding box center [862, 14] width 18 height 18
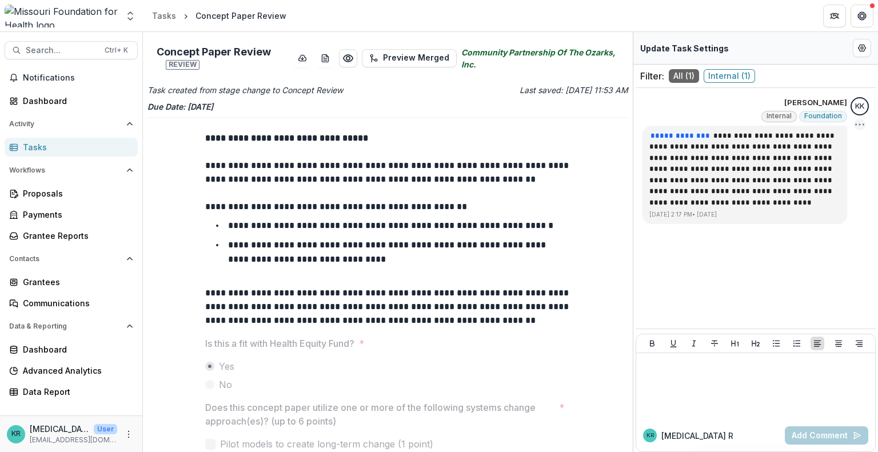
drag, startPoint x: 787, startPoint y: 213, endPoint x: 858, endPoint y: 123, distance: 115.2
click at [858, 123] on icon "Options" at bounding box center [859, 124] width 11 height 11
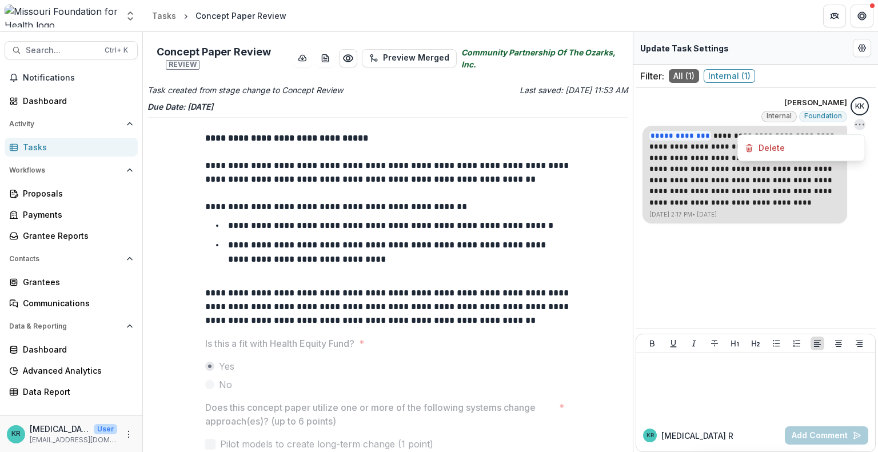
click at [785, 212] on p "[DATE] 2:17 PM • [DATE]" at bounding box center [745, 214] width 191 height 9
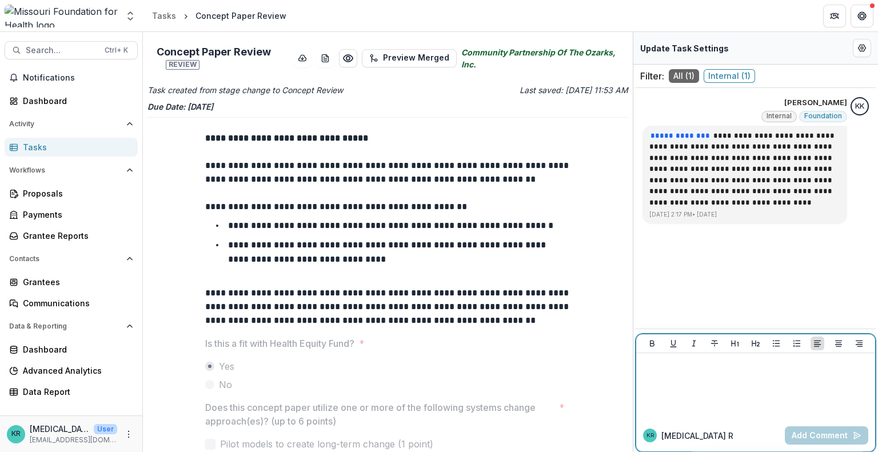
click at [715, 390] on div at bounding box center [756, 386] width 230 height 57
click at [810, 439] on button "Add Comment" at bounding box center [826, 436] width 83 height 18
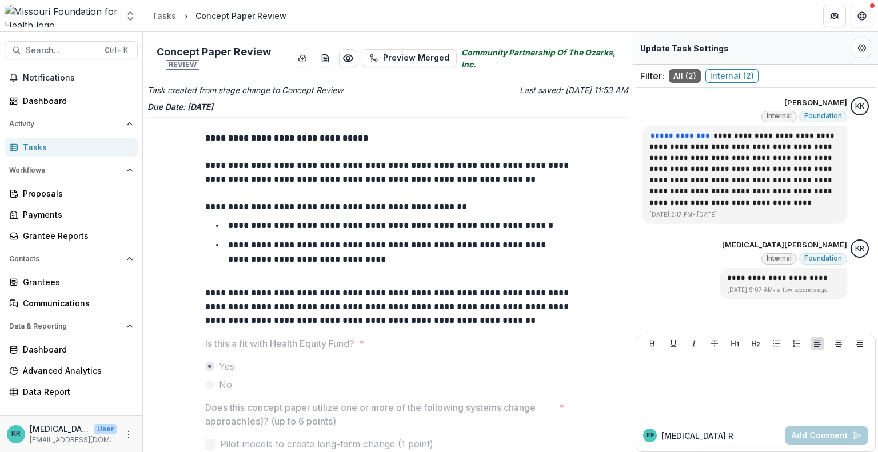
click at [55, 149] on div "Tasks" at bounding box center [76, 147] width 106 height 12
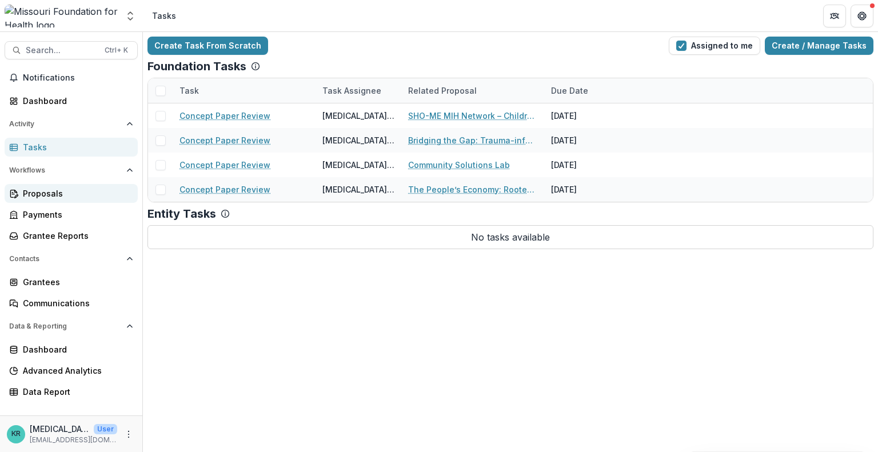
click at [71, 190] on div "Proposals" at bounding box center [76, 194] width 106 height 12
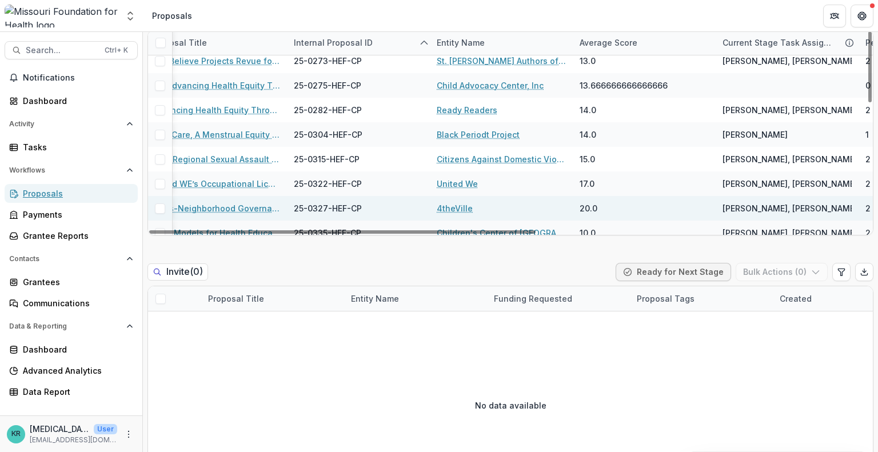
scroll to position [301, 57]
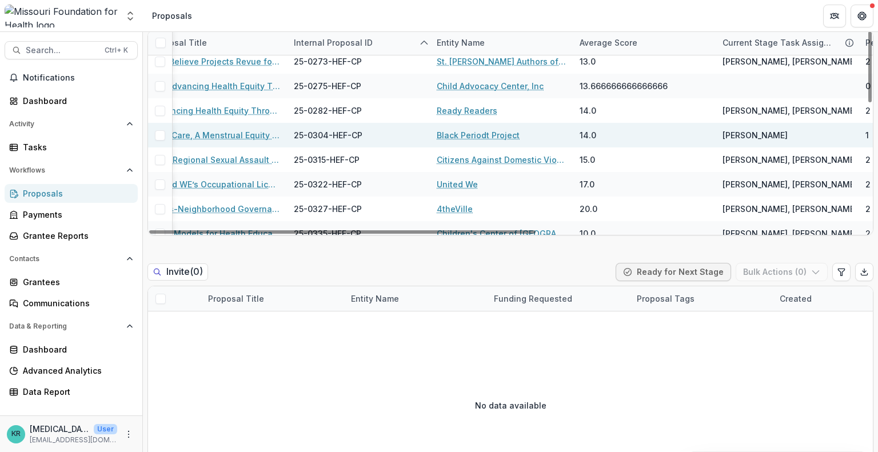
click at [251, 136] on link "With Care, A Menstrual Equity Framework for [US_STATE]" at bounding box center [215, 135] width 129 height 12
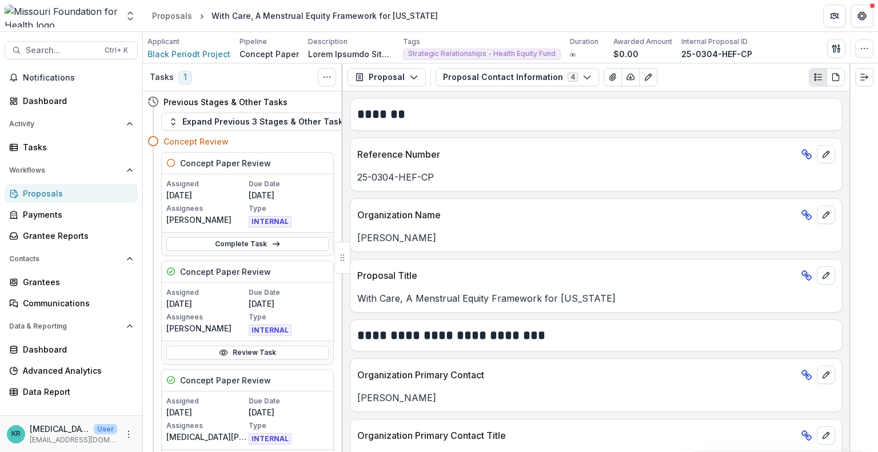
scroll to position [43, 0]
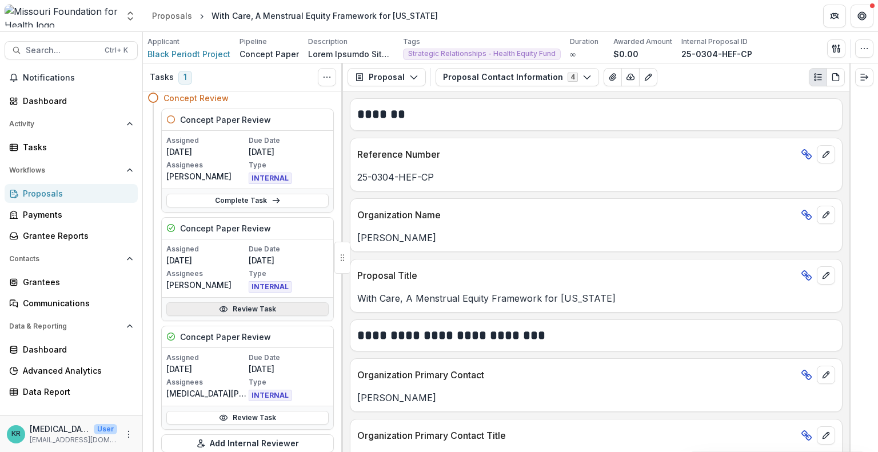
click at [245, 307] on link "Review Task" at bounding box center [247, 309] width 162 height 14
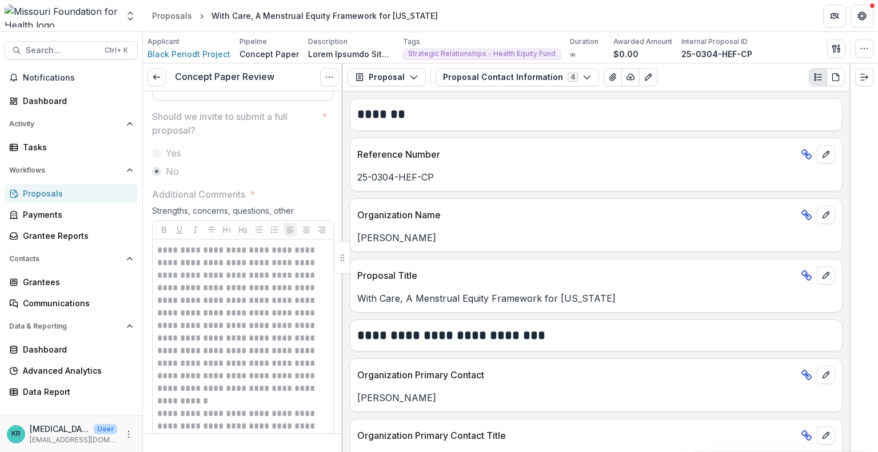
scroll to position [2216, 0]
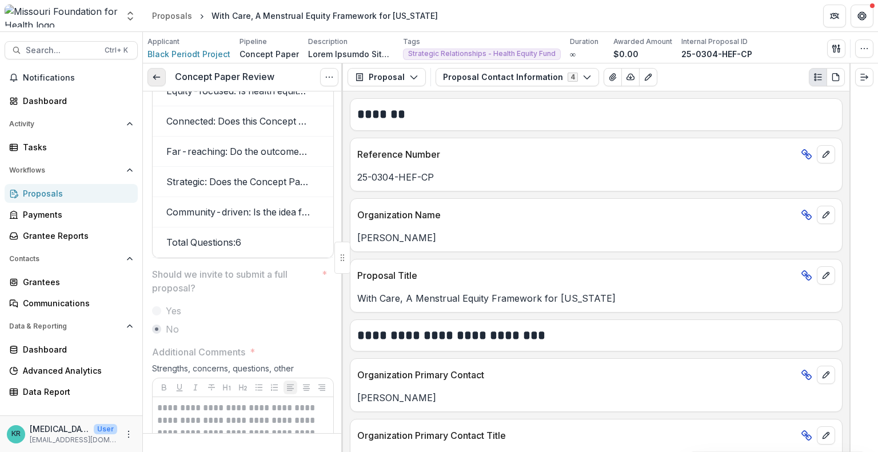
click at [157, 77] on icon at bounding box center [156, 77] width 9 height 9
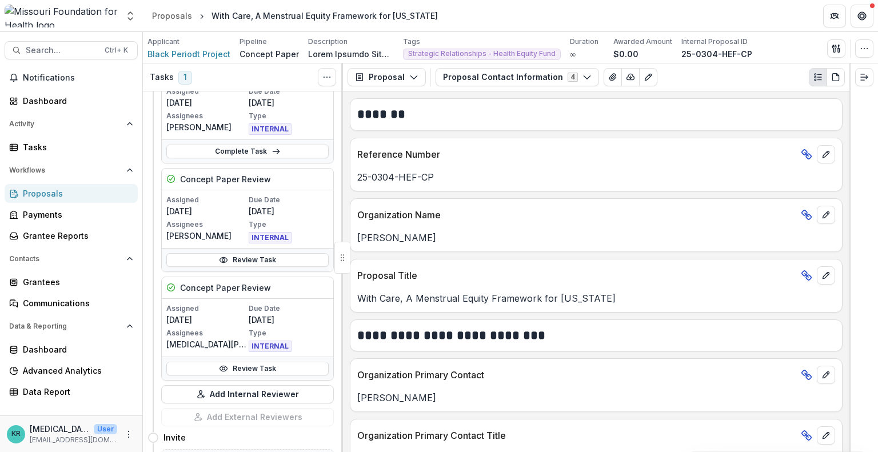
scroll to position [97, 0]
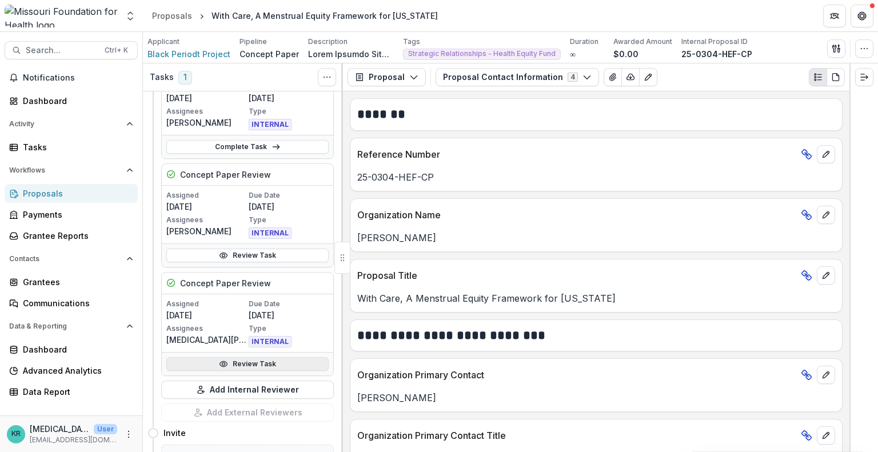
click at [223, 357] on link "Review Task" at bounding box center [247, 364] width 162 height 14
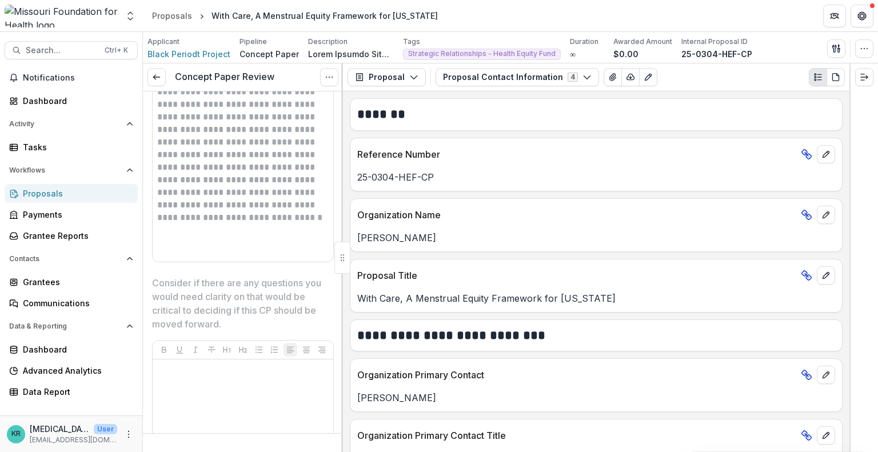
scroll to position [2509, 0]
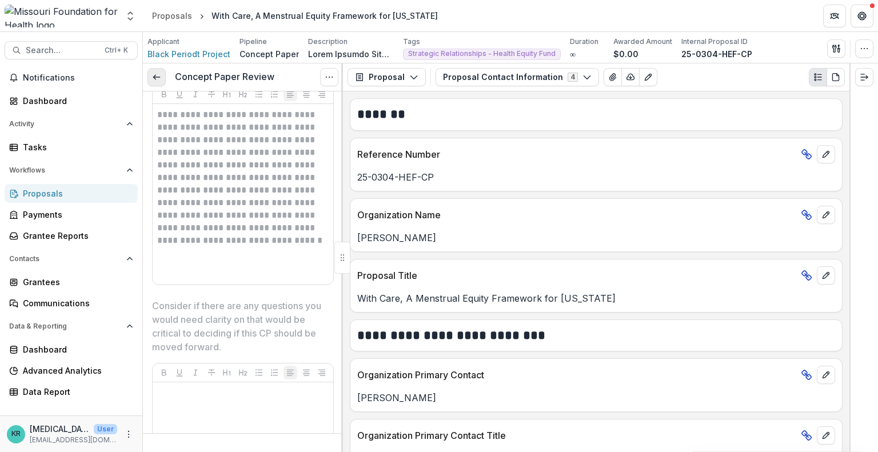
click at [159, 81] on icon at bounding box center [156, 77] width 9 height 9
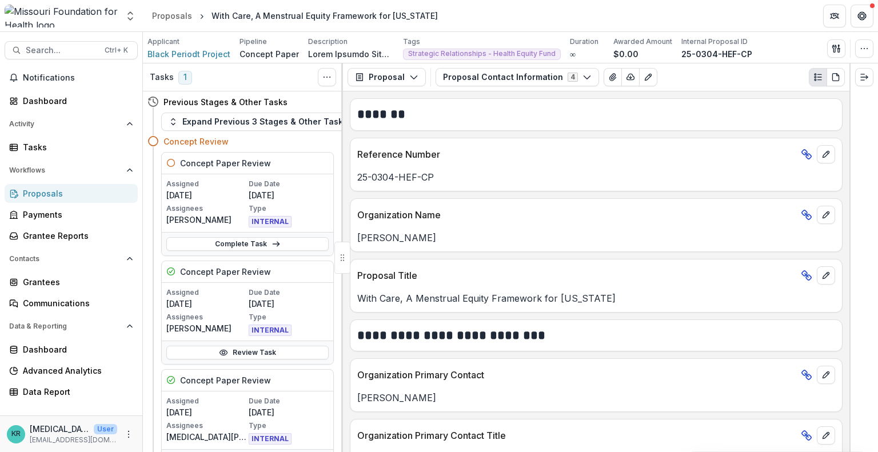
click at [185, 79] on span "1" at bounding box center [185, 78] width 14 height 14
click at [326, 76] on icon "Toggle View Cancelled Tasks" at bounding box center [326, 77] width 9 height 9
click at [160, 77] on h3 "Tasks" at bounding box center [162, 78] width 24 height 10
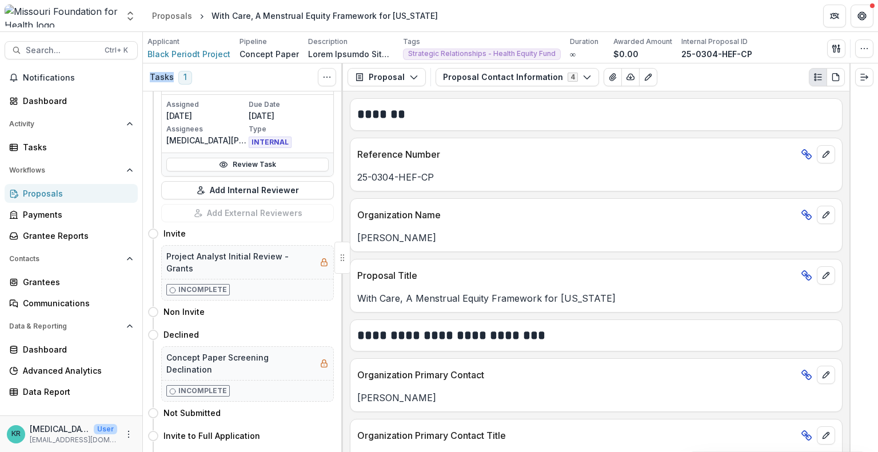
scroll to position [0, 6]
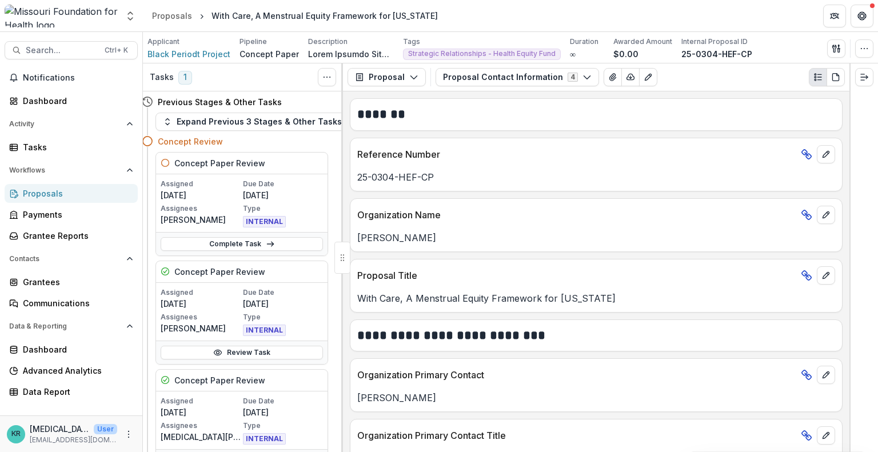
click at [194, 75] on div "Tasks 1 Show Cancelled Tasks" at bounding box center [243, 77] width 200 height 28
click at [231, 121] on button "Expand Previous 3 Stages & Other Tasks" at bounding box center [253, 122] width 194 height 18
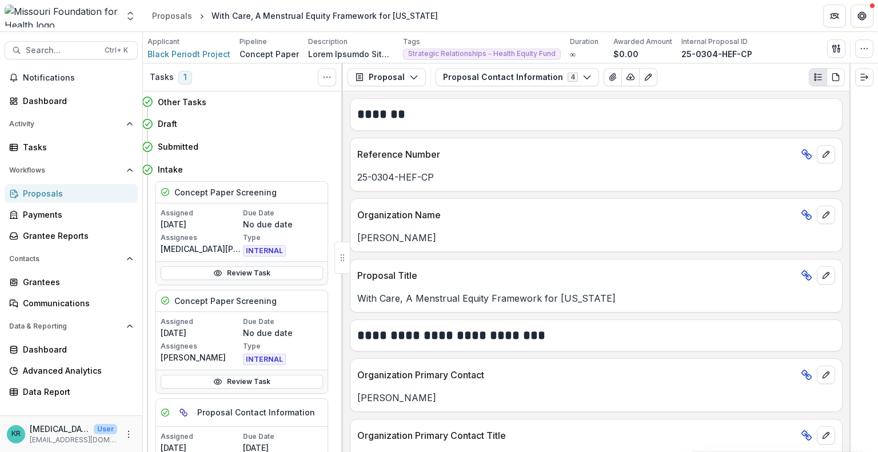
click at [183, 77] on span "1" at bounding box center [185, 78] width 14 height 14
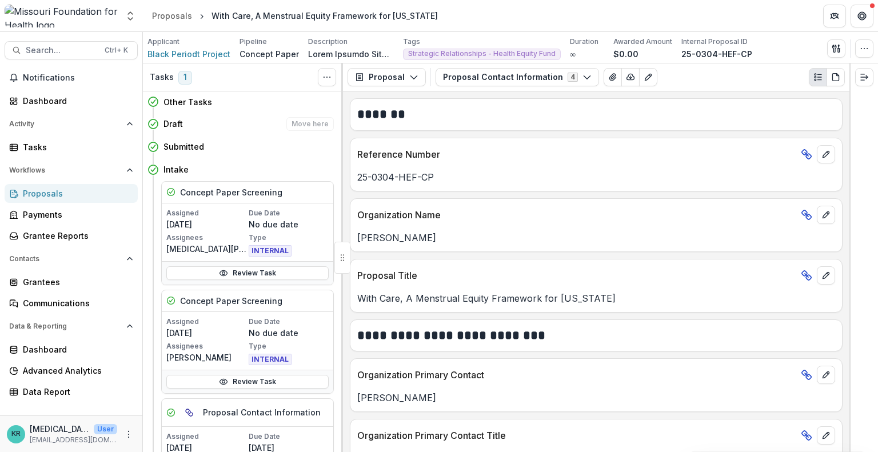
scroll to position [0, 2]
click at [180, 79] on span "1" at bounding box center [185, 78] width 14 height 14
click at [327, 75] on icon "Toggle View Cancelled Tasks" at bounding box center [326, 77] width 9 height 9
click at [183, 74] on span "1" at bounding box center [185, 78] width 14 height 14
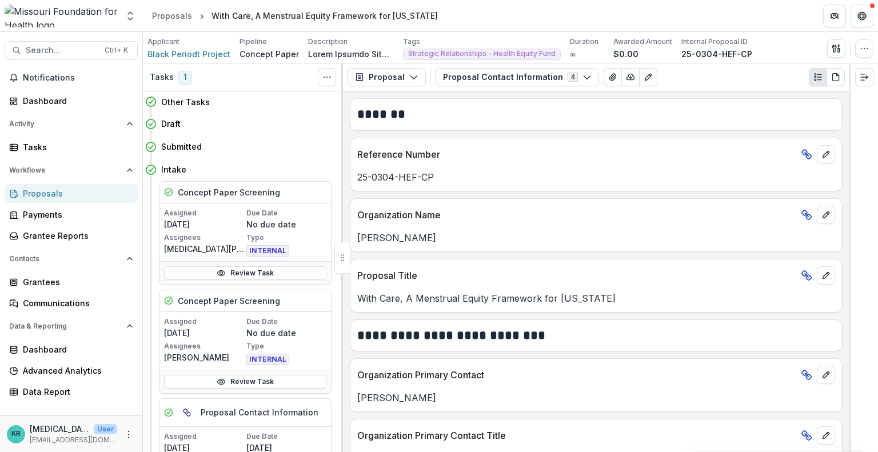
click at [148, 77] on div "Tasks 1 Show Cancelled Tasks" at bounding box center [243, 77] width 200 height 28
click at [323, 77] on icon "Toggle View Cancelled Tasks" at bounding box center [326, 77] width 9 height 9
click at [324, 77] on circle "Toggle View Cancelled Tasks" at bounding box center [324, 77] width 1 height 1
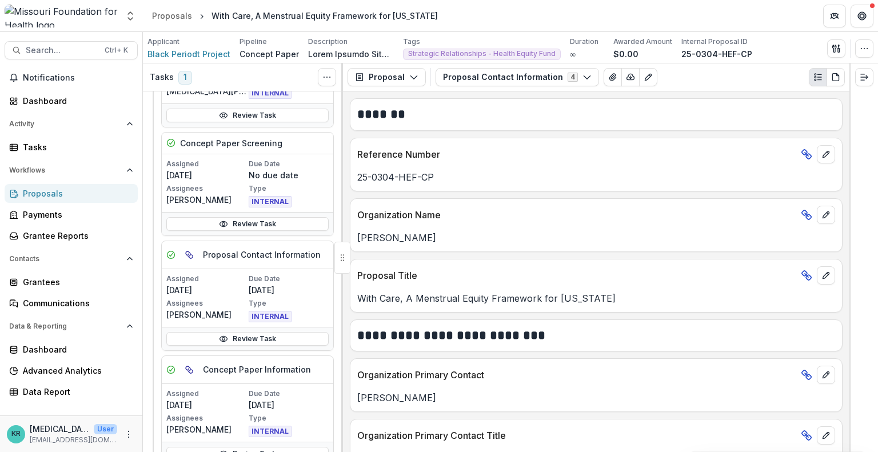
scroll to position [0, 0]
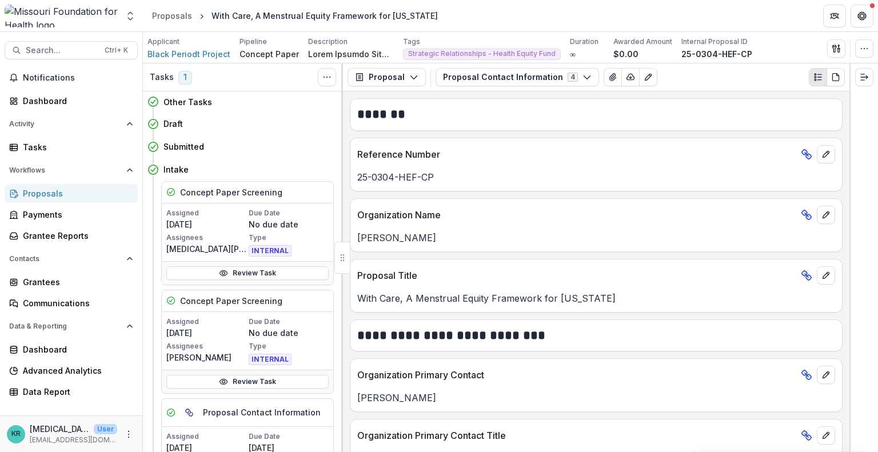
click at [185, 76] on span "1" at bounding box center [185, 78] width 14 height 14
click at [325, 81] on icon "Toggle View Cancelled Tasks" at bounding box center [326, 77] width 9 height 9
click at [345, 102] on button "Show Cancelled Tasks" at bounding box center [382, 103] width 122 height 19
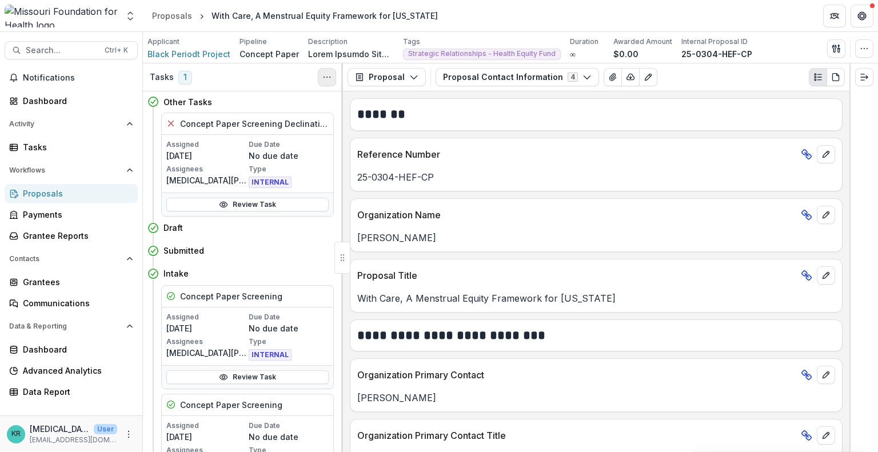
click at [335, 76] on button "Toggle View Cancelled Tasks" at bounding box center [327, 77] width 18 height 18
click at [352, 107] on button "Hide Cancelled Tasks" at bounding box center [382, 103] width 122 height 19
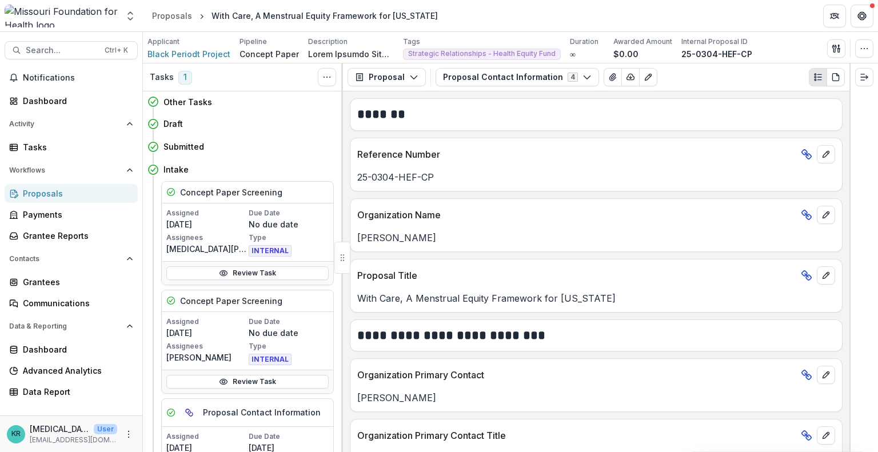
click at [184, 79] on span "1" at bounding box center [185, 78] width 14 height 14
click at [159, 102] on div "Other Tasks" at bounding box center [241, 101] width 186 height 21
click at [153, 101] on icon at bounding box center [153, 101] width 11 height 11
click at [162, 107] on div "Other Tasks" at bounding box center [241, 101] width 186 height 21
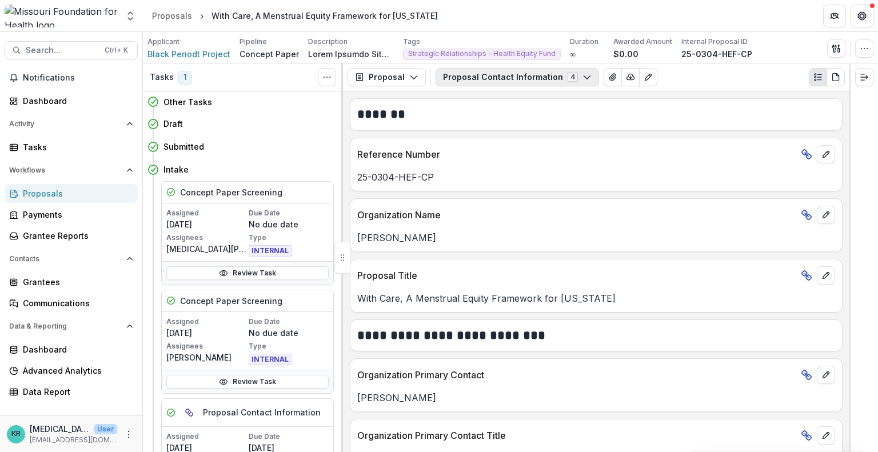
click at [568, 82] on button "Proposal Contact Information 4" at bounding box center [518, 77] width 164 height 18
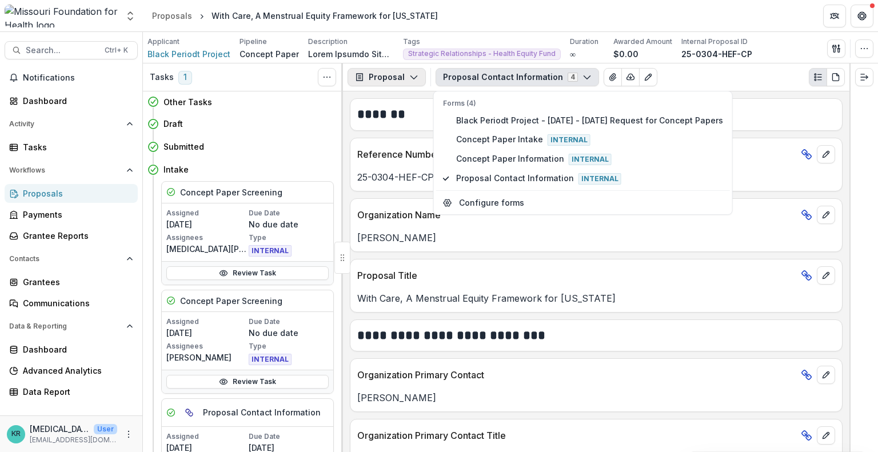
click at [409, 75] on icon "button" at bounding box center [413, 77] width 9 height 9
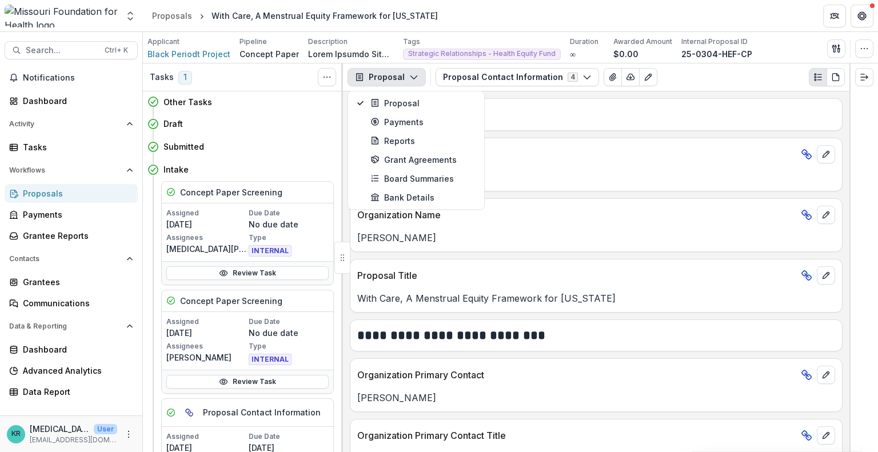
click at [411, 75] on icon "button" at bounding box center [413, 77] width 9 height 9
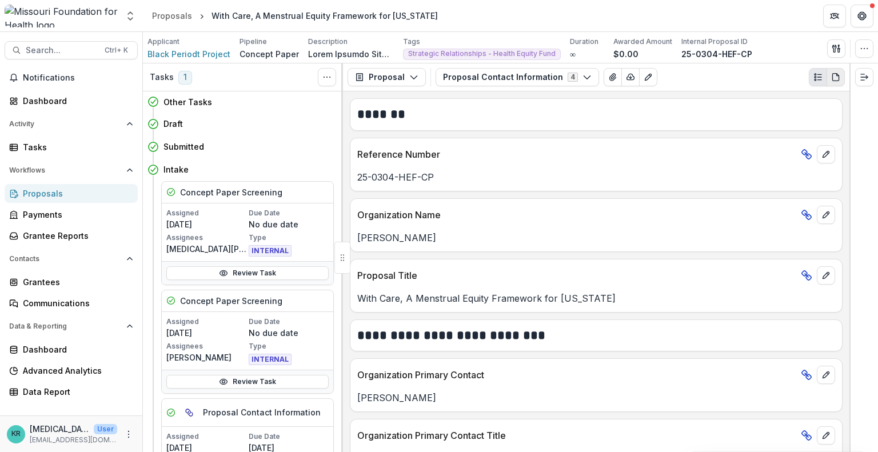
click at [827, 79] on button "PDF view" at bounding box center [836, 77] width 18 height 18
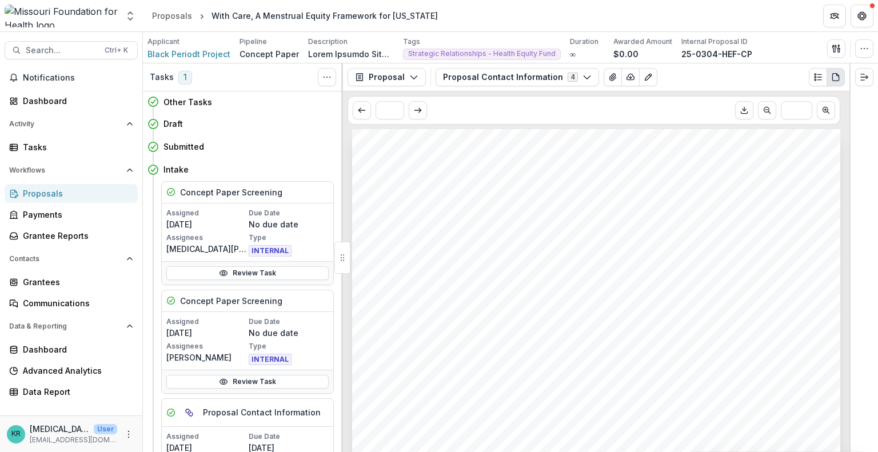
click at [808, 75] on div "Proposal Contact Information 4 Forms (4) Black Periodt Project - [DATE] - [DATE…" at bounding box center [640, 77] width 409 height 18
click at [864, 44] on icon "button" at bounding box center [864, 48] width 9 height 9
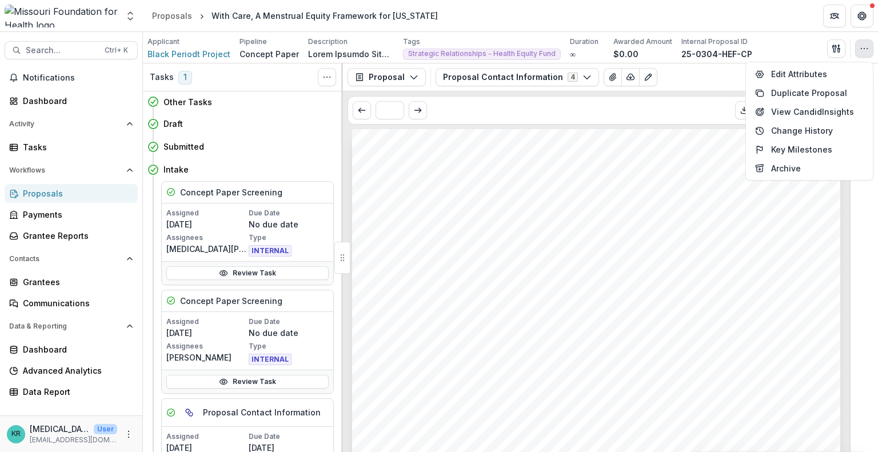
click at [866, 45] on icon "button" at bounding box center [864, 48] width 9 height 9
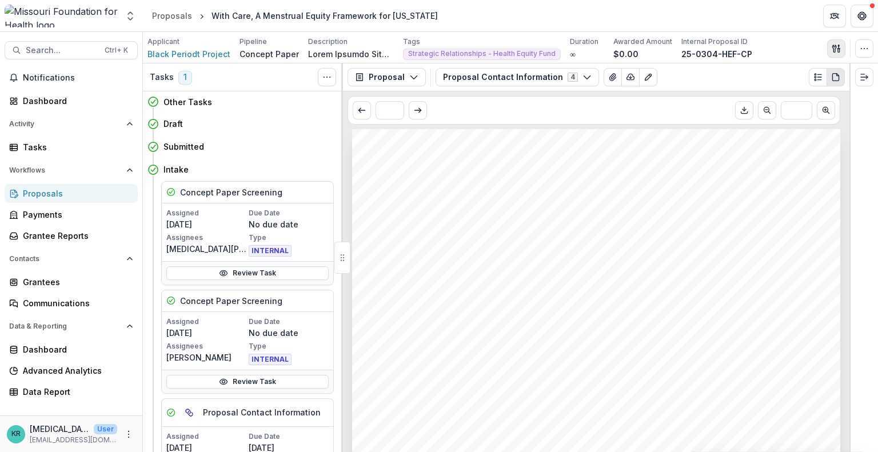
click at [839, 44] on icon "button" at bounding box center [836, 48] width 9 height 9
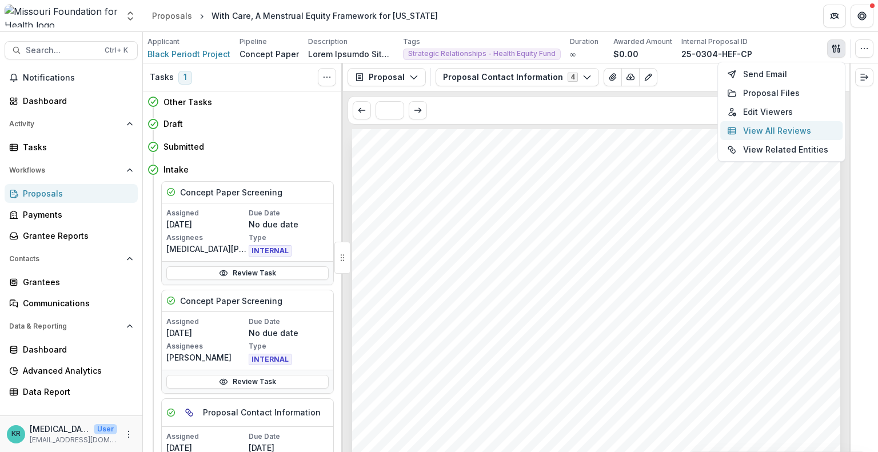
click at [803, 134] on button "View All Reviews" at bounding box center [781, 130] width 122 height 19
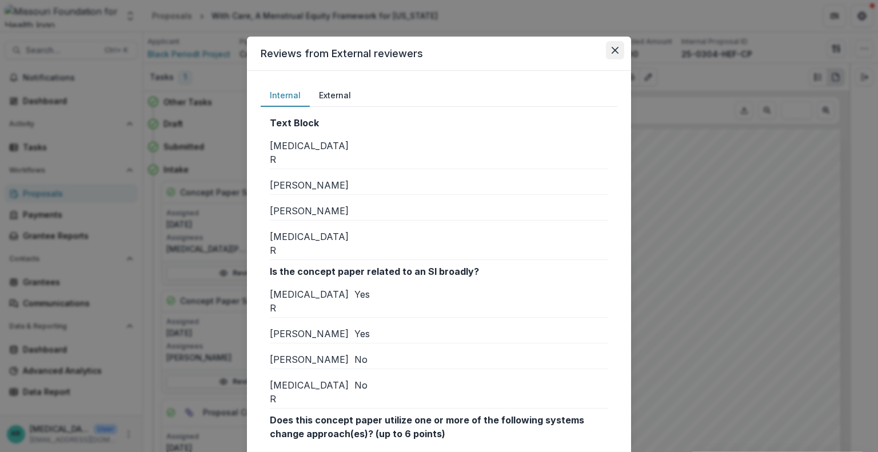
click at [608, 51] on button "Close" at bounding box center [615, 50] width 18 height 18
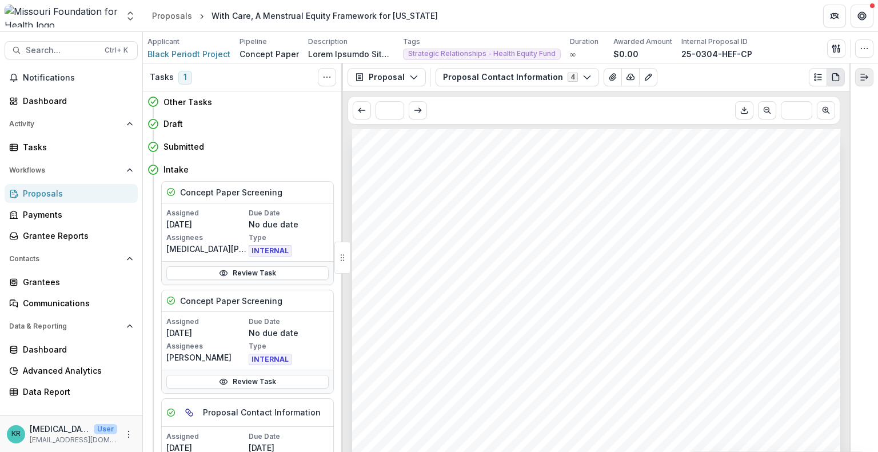
click at [864, 79] on icon "Expand right" at bounding box center [864, 77] width 9 height 9
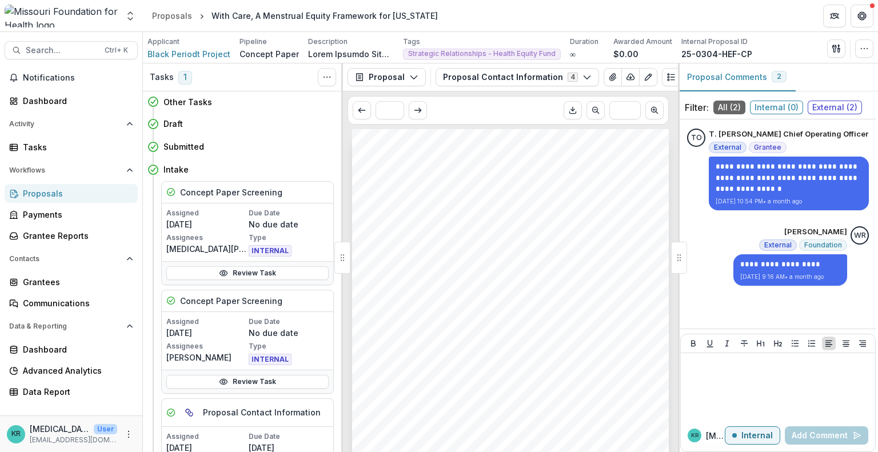
click at [826, 103] on span "External ( 2 )" at bounding box center [835, 108] width 54 height 14
click at [781, 107] on span "Internal ( 0 )" at bounding box center [776, 108] width 53 height 14
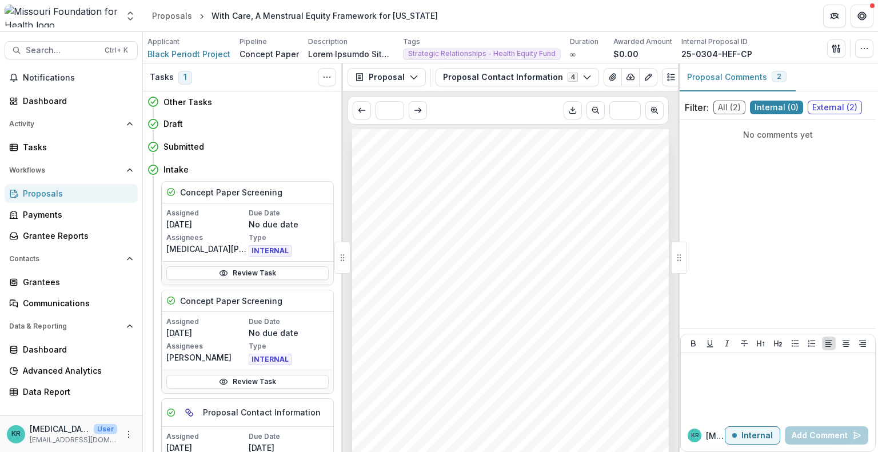
click at [730, 106] on span "All ( 2 )" at bounding box center [730, 108] width 32 height 14
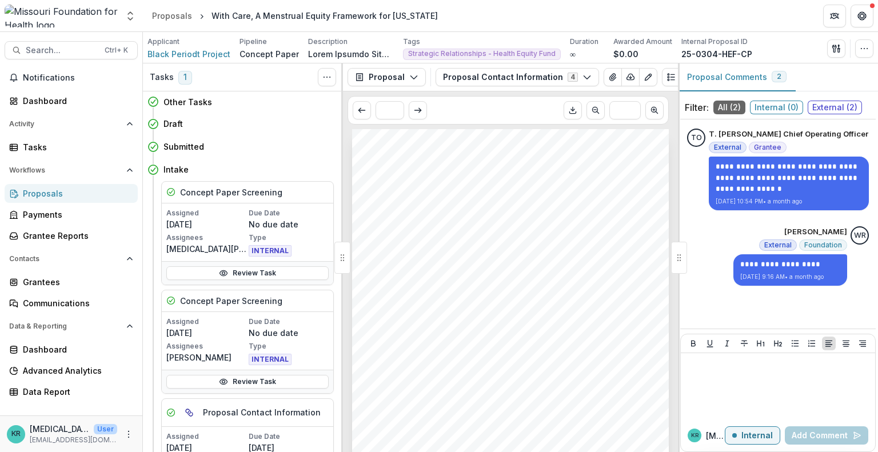
click at [728, 73] on button "Proposal Comments 2" at bounding box center [737, 77] width 118 height 28
click at [751, 436] on p "Internal" at bounding box center [757, 436] width 31 height 10
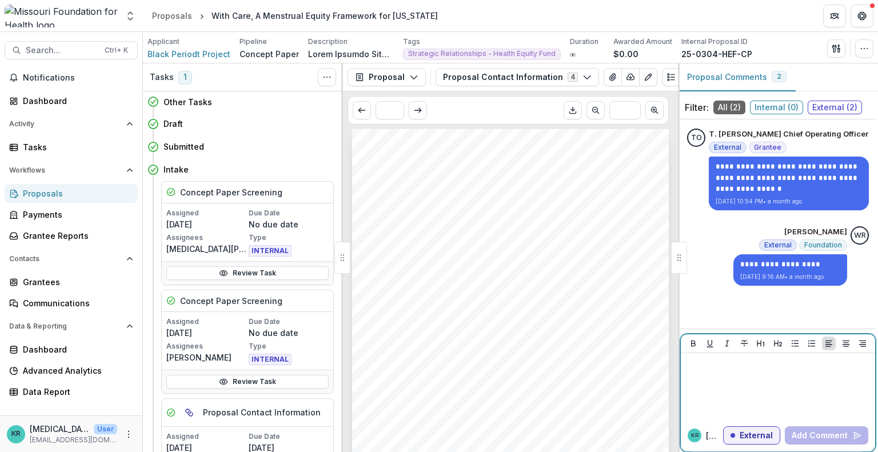
click at [751, 436] on p "External" at bounding box center [756, 436] width 33 height 10
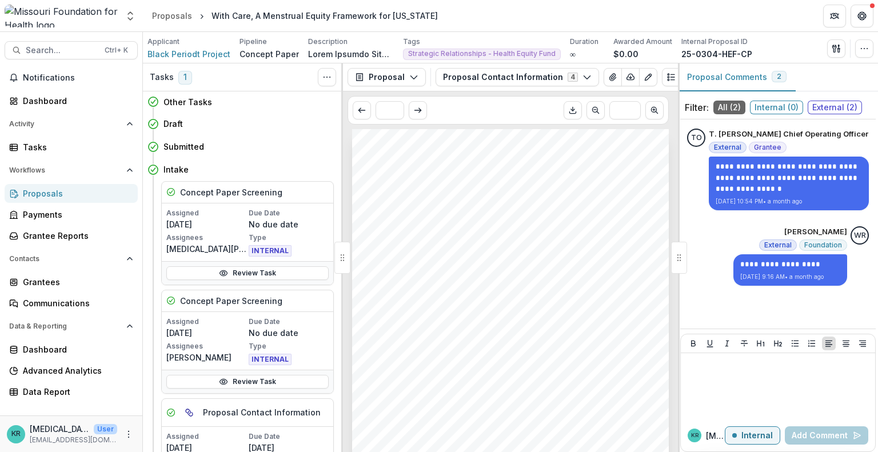
click at [836, 110] on span "External ( 2 )" at bounding box center [835, 108] width 54 height 14
click at [768, 78] on button "Proposal Comments 2" at bounding box center [737, 77] width 118 height 28
click at [731, 107] on span "All ( 2 )" at bounding box center [730, 108] width 32 height 14
click at [189, 79] on span "1" at bounding box center [185, 78] width 14 height 14
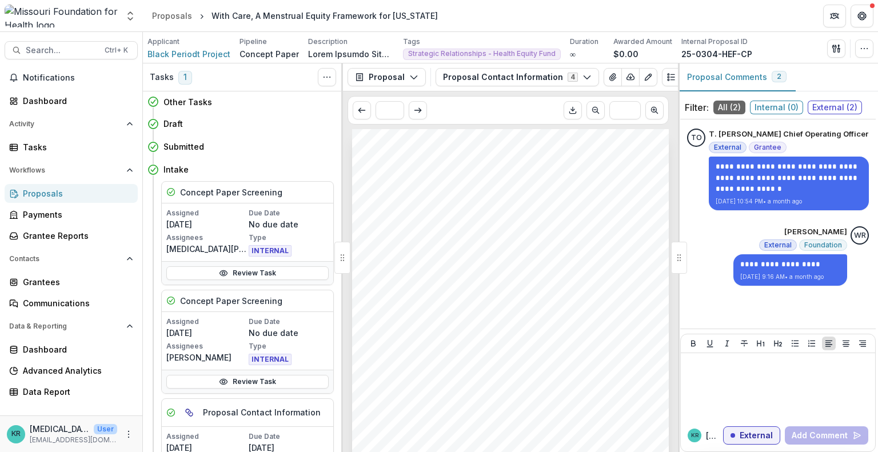
click at [181, 77] on span "1" at bounding box center [185, 78] width 14 height 14
click at [706, 10] on header "Proposals With Care, A Menstrual Equity Framework for [US_STATE]" at bounding box center [510, 15] width 735 height 31
click at [60, 149] on div "Tasks" at bounding box center [76, 147] width 106 height 12
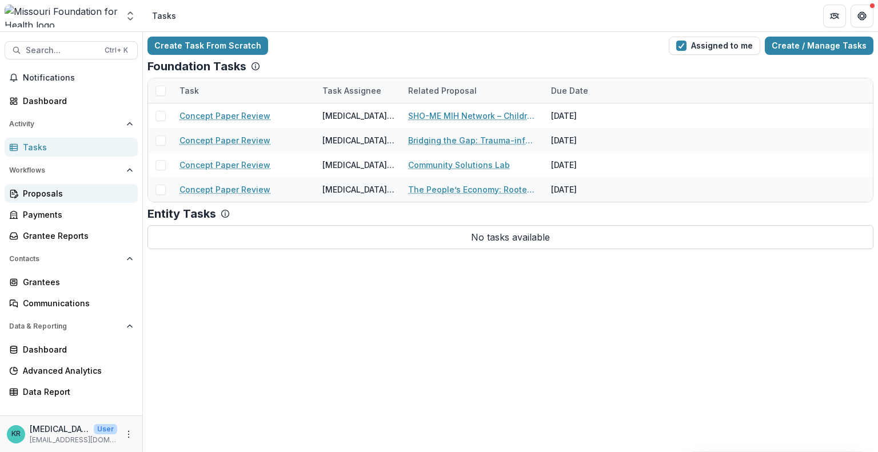
click at [84, 185] on link "Proposals" at bounding box center [71, 193] width 133 height 19
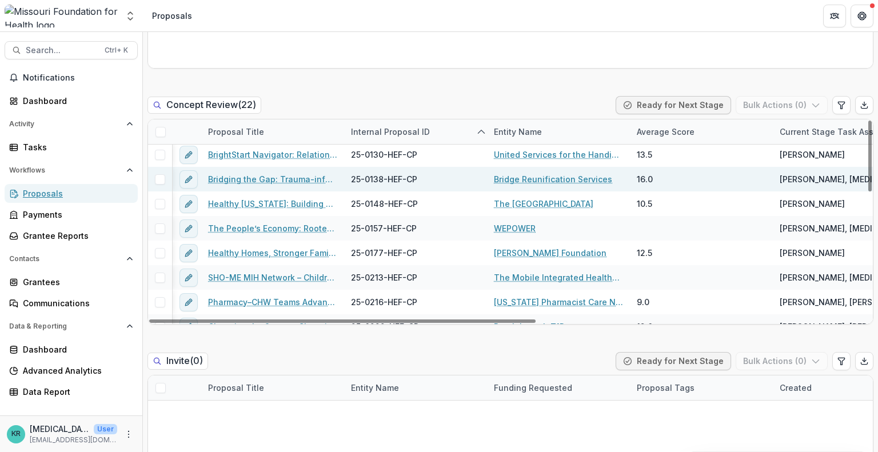
scroll to position [2, 0]
click at [264, 176] on link "Bridging the Gap: Trauma-informed Reunification Services for Families Affected …" at bounding box center [272, 179] width 129 height 12
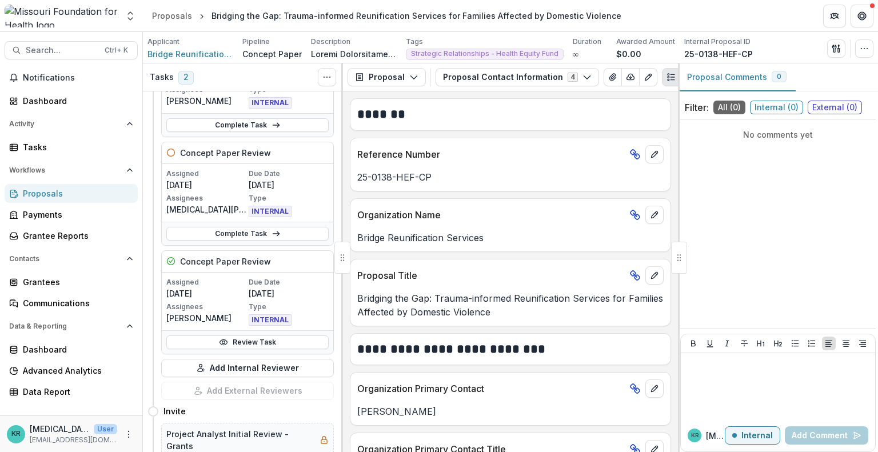
scroll to position [133, 0]
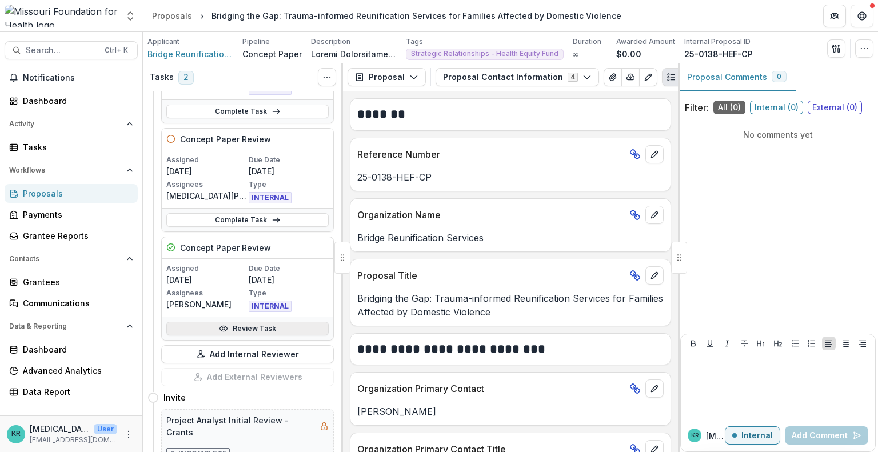
click at [265, 326] on link "Review Task" at bounding box center [247, 329] width 162 height 14
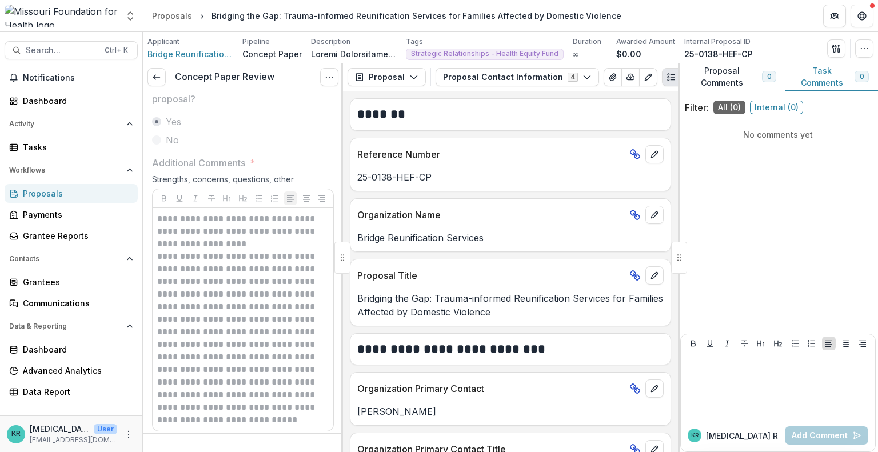
scroll to position [2405, 0]
click at [40, 194] on div "Proposals" at bounding box center [76, 194] width 106 height 12
